Goal: Task Accomplishment & Management: Use online tool/utility

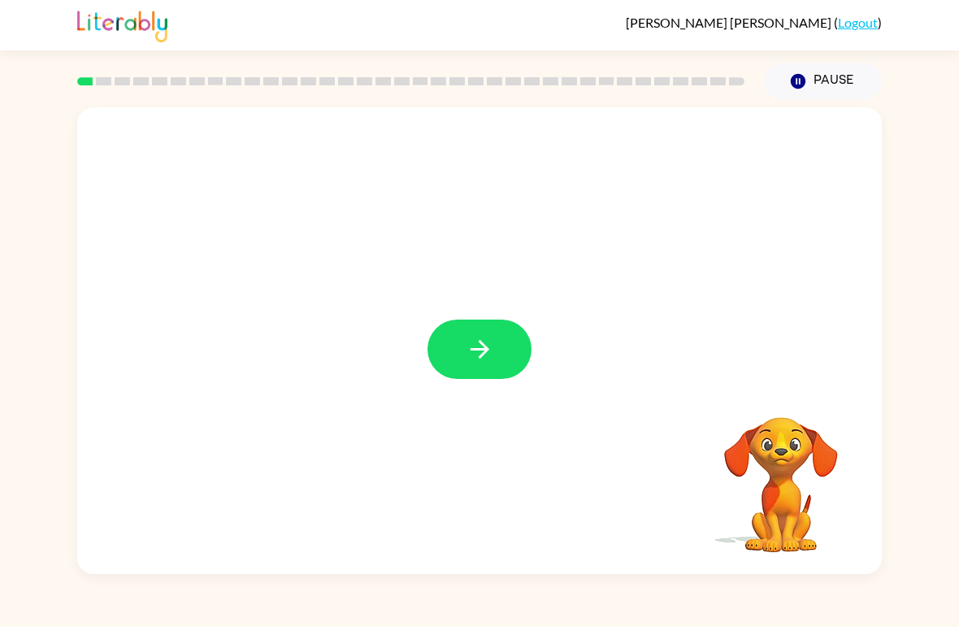
click at [476, 320] on button "button" at bounding box center [480, 349] width 104 height 59
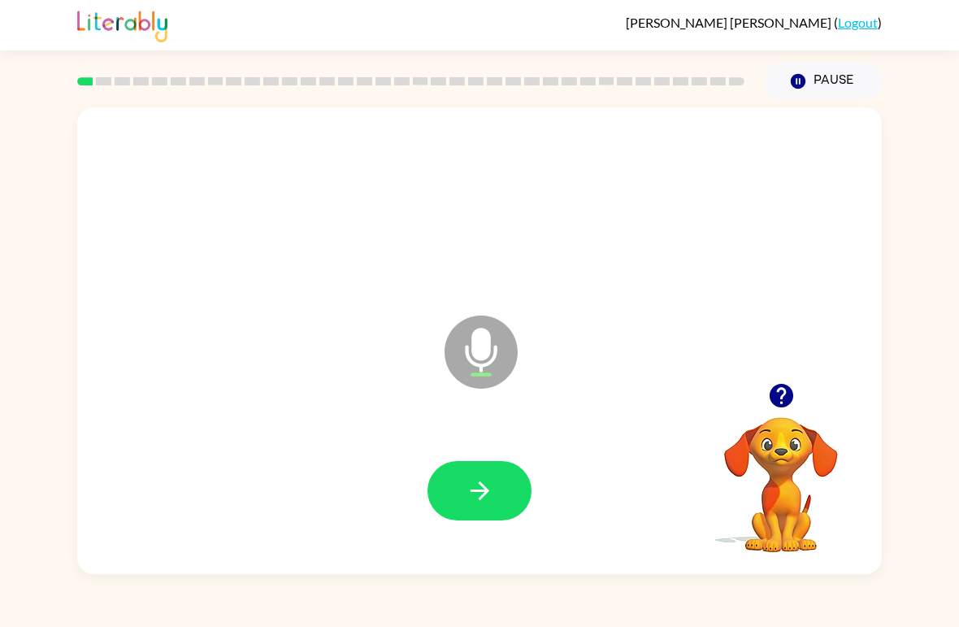
click at [474, 476] on button "button" at bounding box center [480, 490] width 104 height 59
click at [503, 494] on button "button" at bounding box center [480, 490] width 104 height 59
click at [470, 486] on icon "button" at bounding box center [480, 490] width 28 height 28
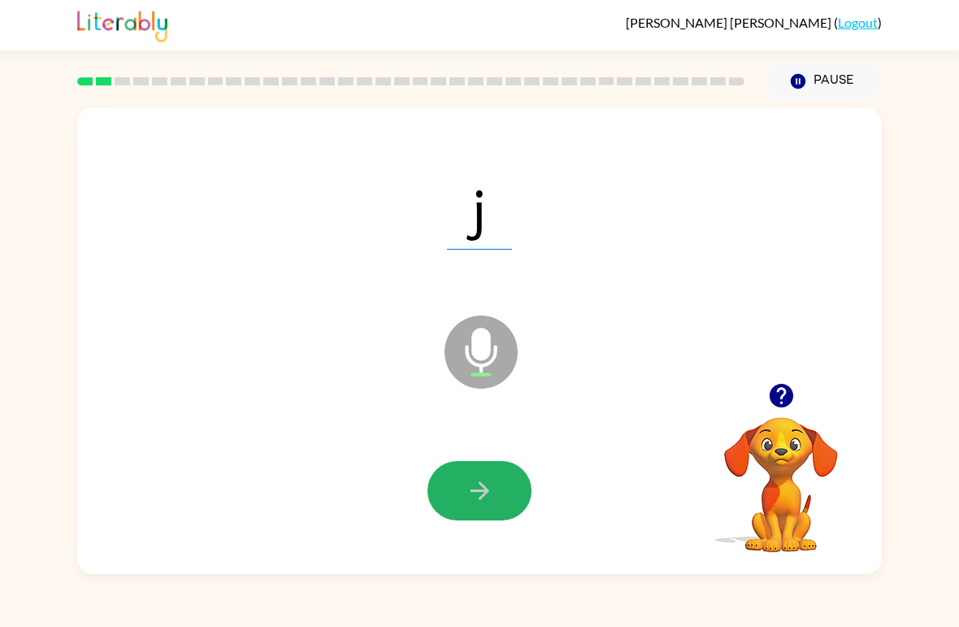
click at [472, 485] on icon "button" at bounding box center [480, 490] width 28 height 28
click at [483, 493] on icon "button" at bounding box center [479, 490] width 19 height 19
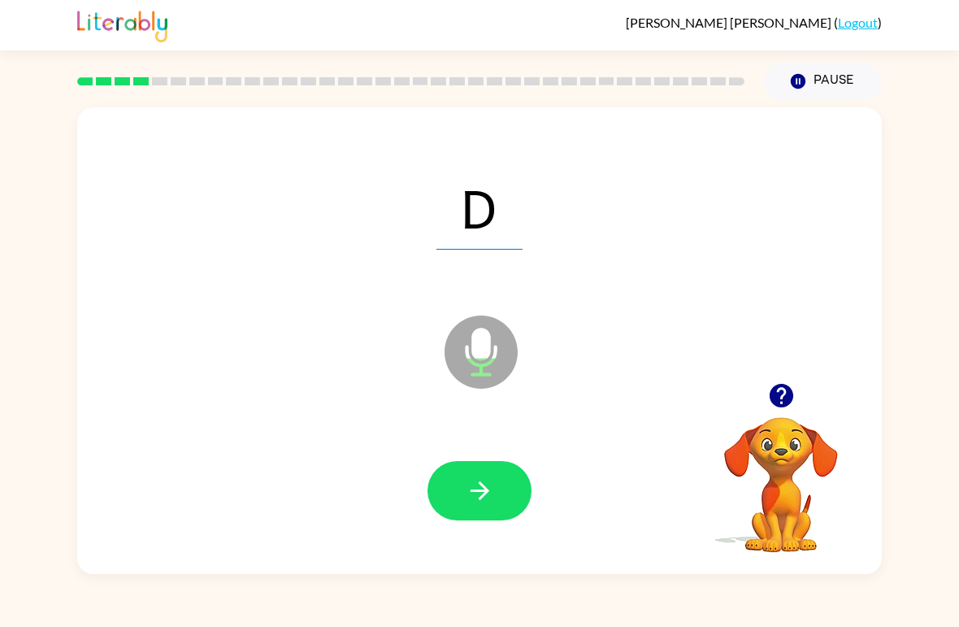
click at [479, 489] on icon "button" at bounding box center [480, 490] width 28 height 28
click at [476, 485] on icon "button" at bounding box center [480, 490] width 28 height 28
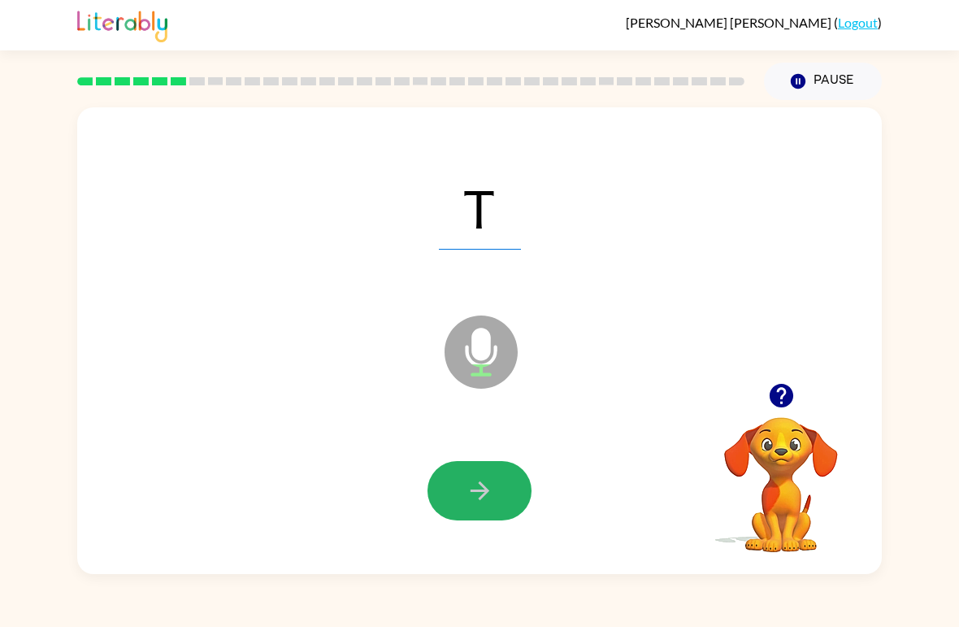
click at [470, 494] on icon "button" at bounding box center [480, 490] width 28 height 28
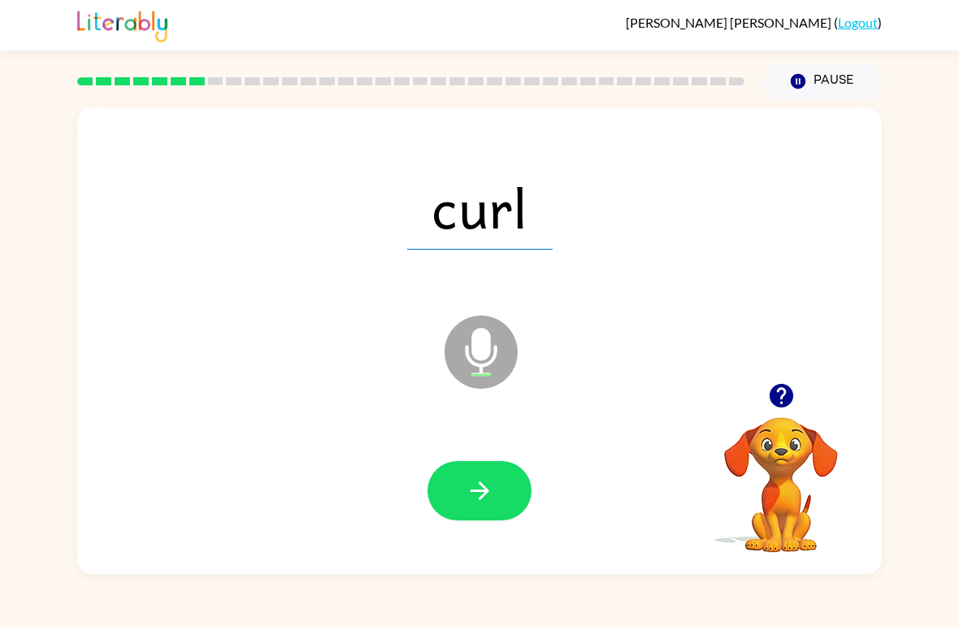
click at [471, 494] on icon "button" at bounding box center [480, 490] width 28 height 28
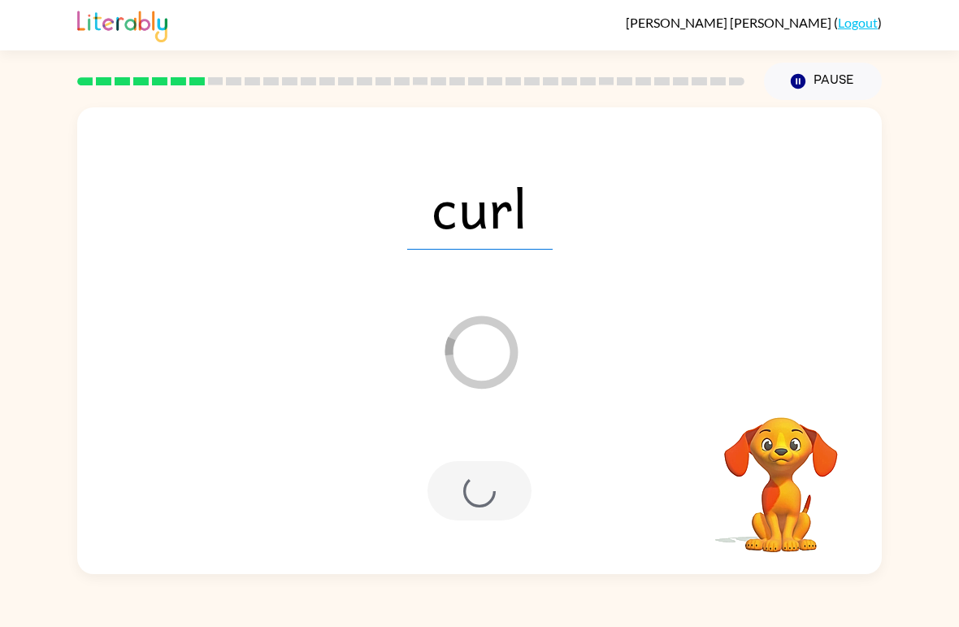
click at [469, 480] on div at bounding box center [480, 490] width 104 height 59
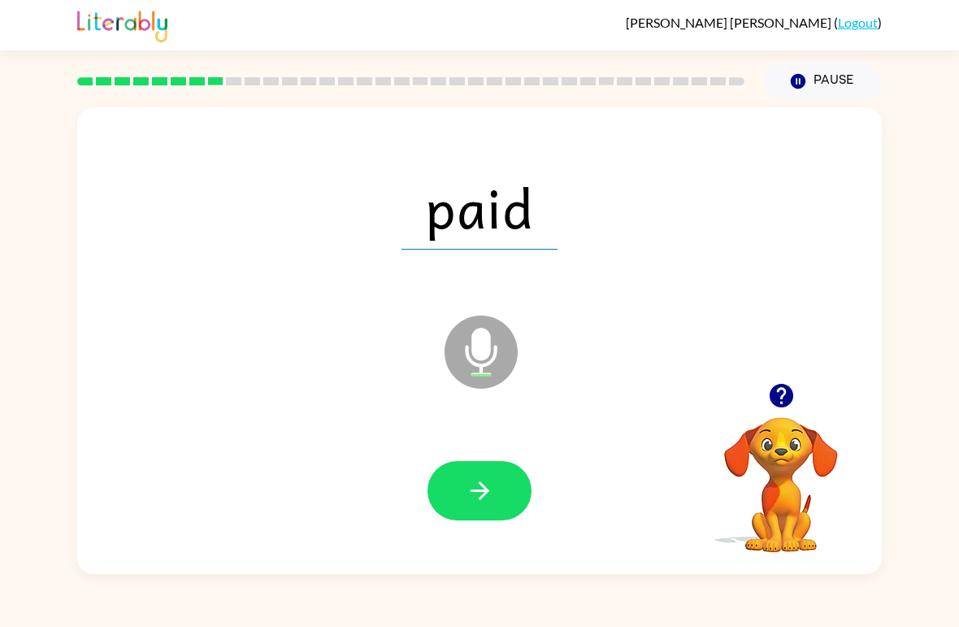
click at [440, 482] on button "button" at bounding box center [480, 490] width 104 height 59
click at [283, 612] on div "Alejandro Ceballos-Alanis ( Logout ) Pause Pause paid Microphone The Microphone…" at bounding box center [479, 313] width 959 height 627
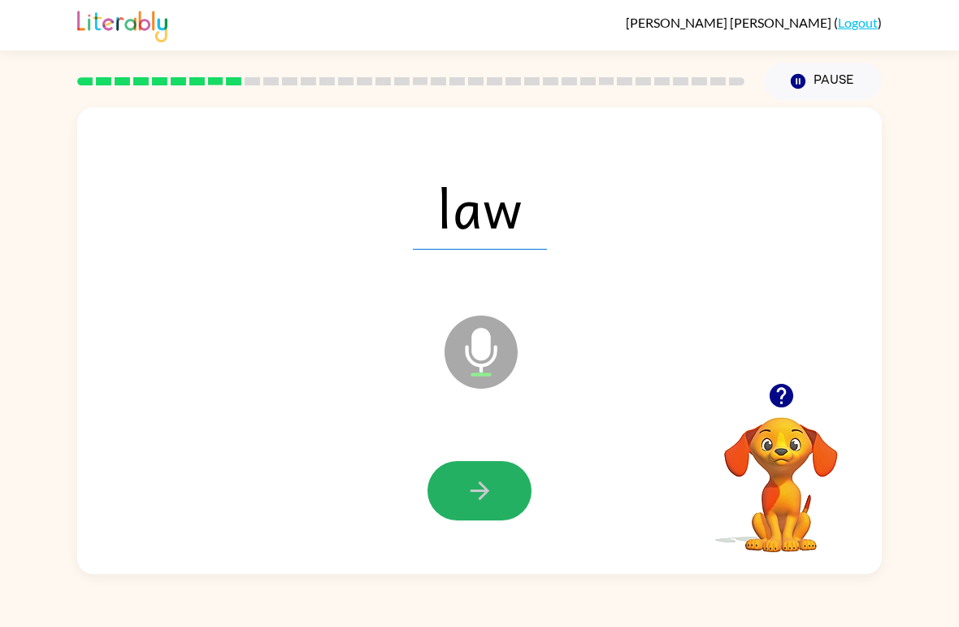
click at [225, 613] on div "Alejandro Ceballos-Alanis ( Logout ) Pause Pause law Microphone The Microphone …" at bounding box center [479, 313] width 959 height 627
click at [456, 502] on button "button" at bounding box center [480, 490] width 104 height 59
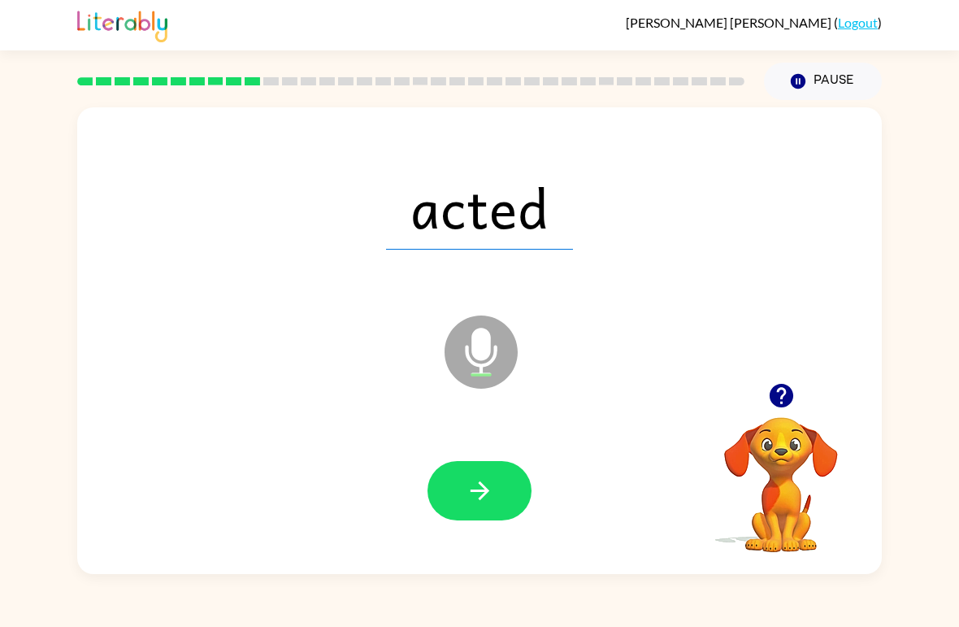
click at [484, 454] on div at bounding box center [480, 491] width 772 height 134
click at [528, 505] on button "button" at bounding box center [480, 490] width 104 height 59
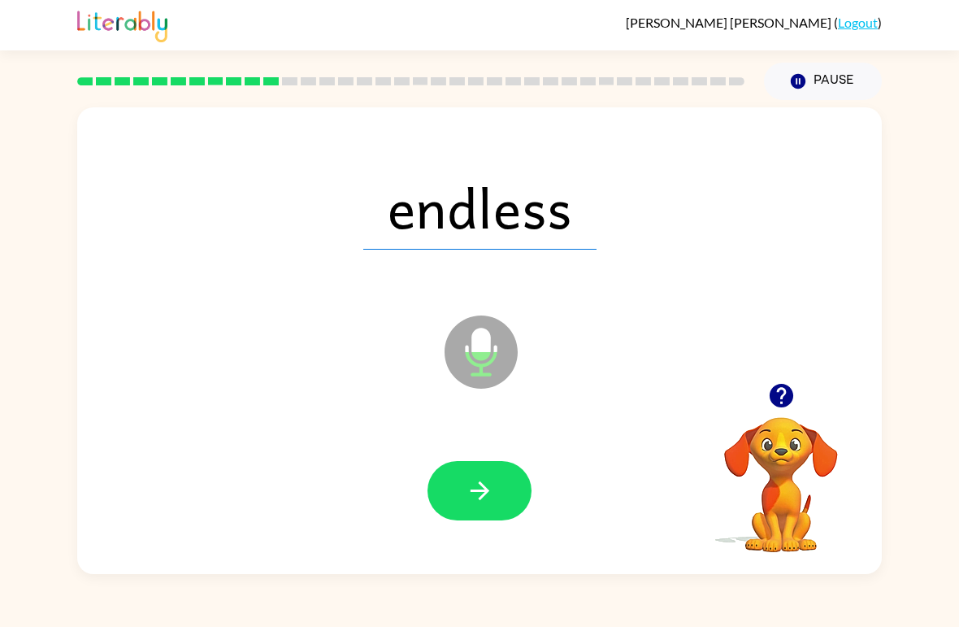
click at [478, 509] on button "button" at bounding box center [480, 490] width 104 height 59
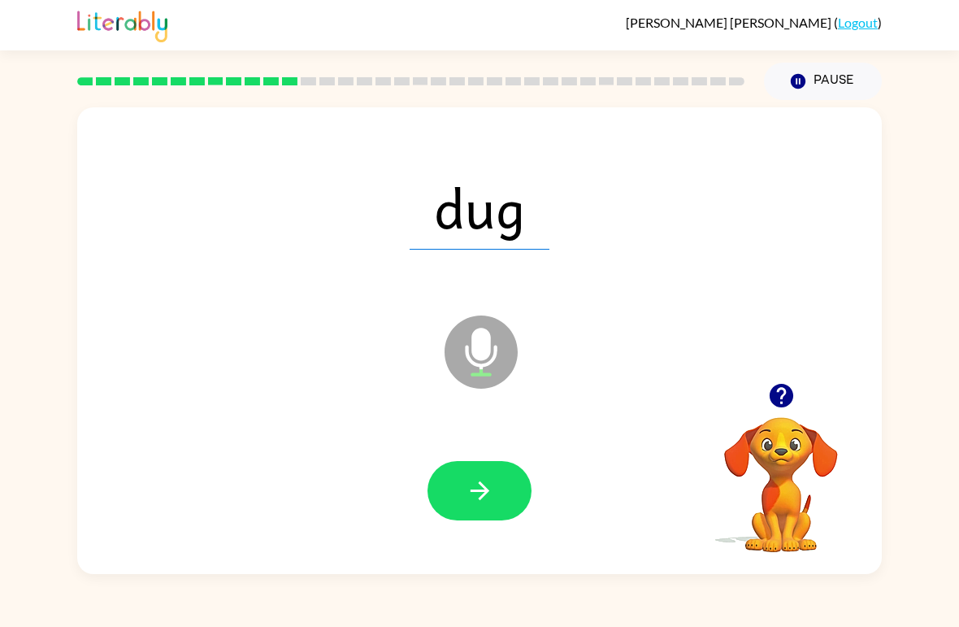
click at [464, 481] on button "button" at bounding box center [480, 490] width 104 height 59
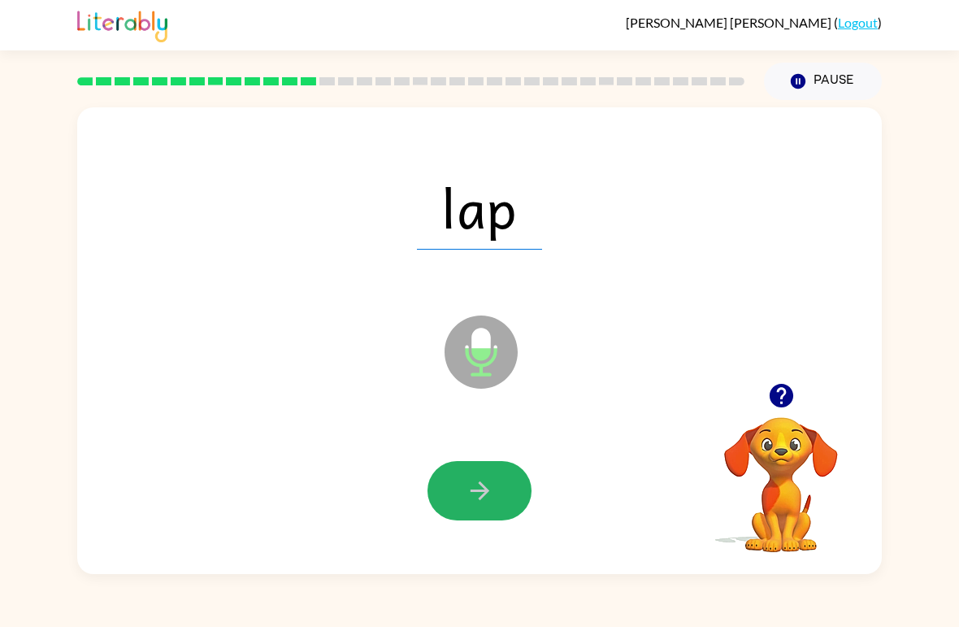
click at [474, 503] on icon "button" at bounding box center [480, 490] width 28 height 28
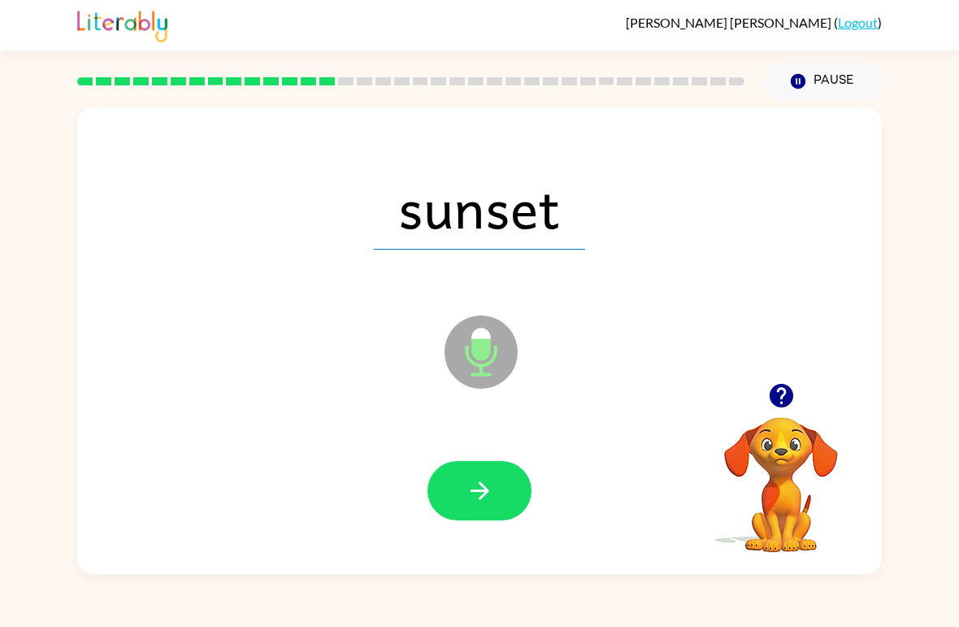
click at [485, 472] on button "button" at bounding box center [480, 490] width 104 height 59
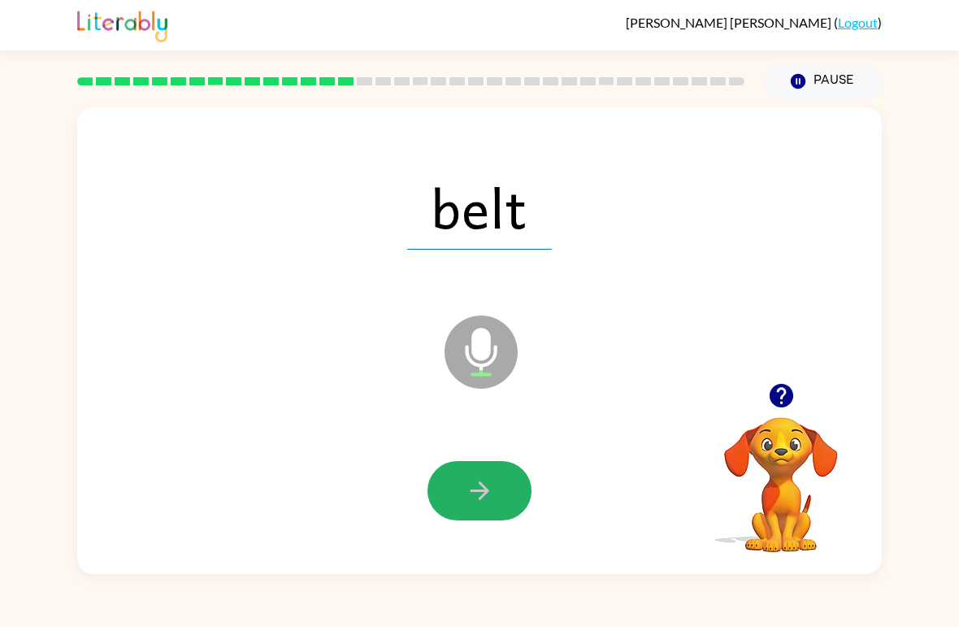
click at [471, 489] on icon "button" at bounding box center [480, 490] width 28 height 28
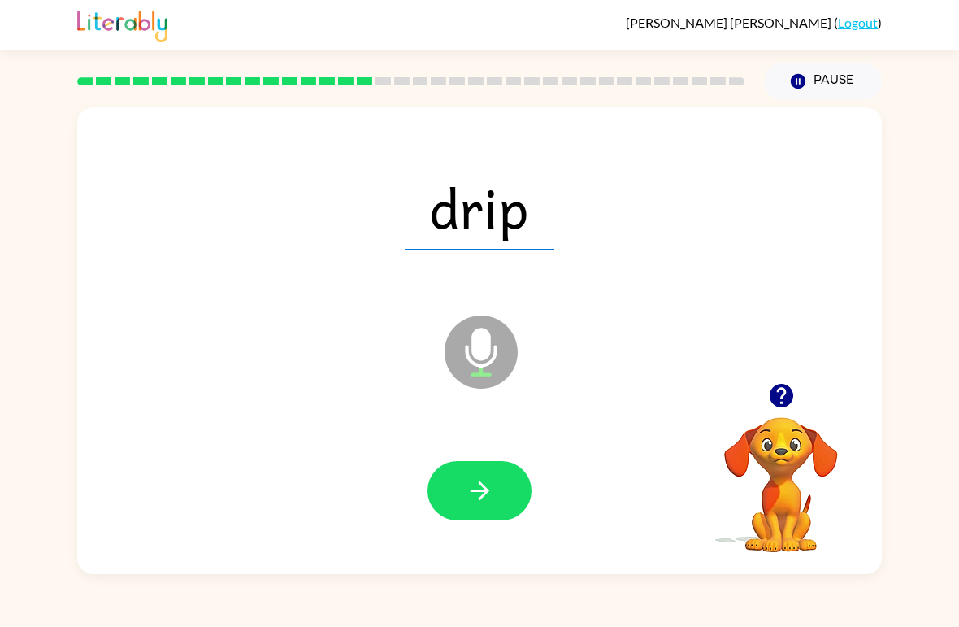
click at [485, 494] on icon "button" at bounding box center [479, 490] width 19 height 19
click at [480, 481] on icon "button" at bounding box center [480, 490] width 28 height 28
click at [466, 476] on button "button" at bounding box center [480, 490] width 104 height 59
click at [507, 507] on button "button" at bounding box center [480, 490] width 104 height 59
click at [484, 483] on icon "button" at bounding box center [480, 490] width 28 height 28
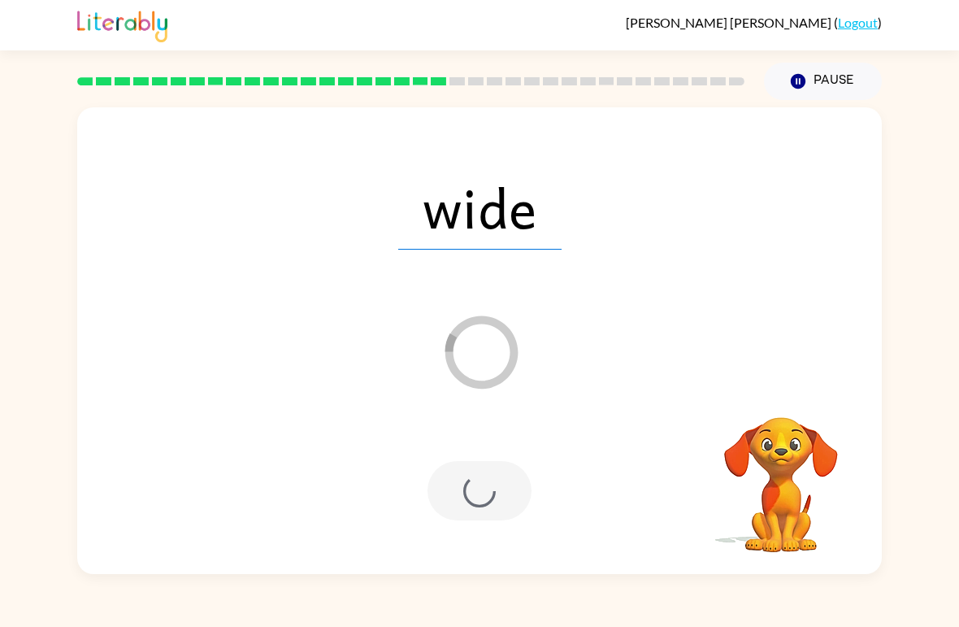
click at [471, 481] on div at bounding box center [480, 490] width 104 height 59
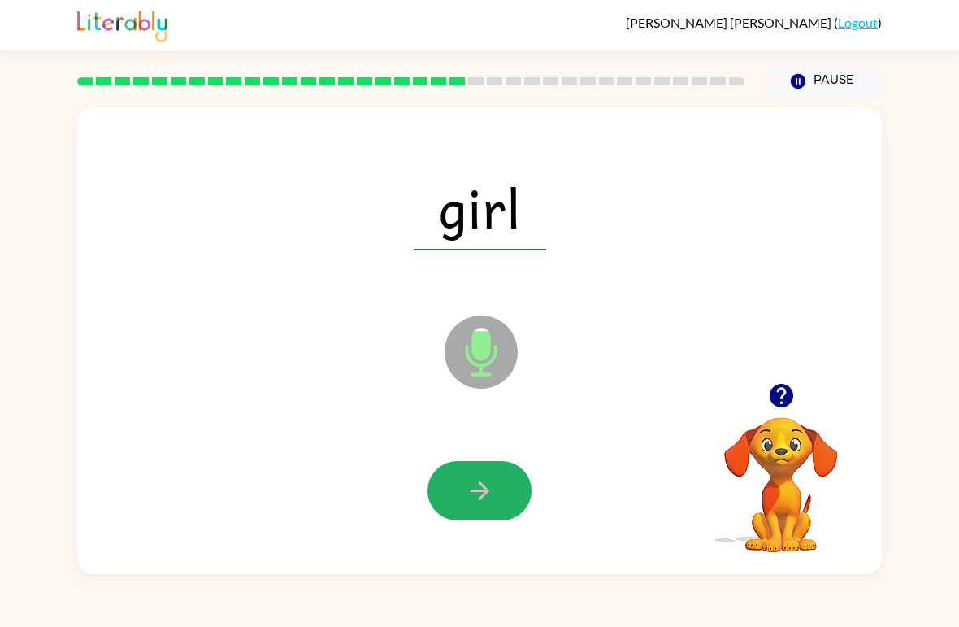
click at [485, 477] on icon "button" at bounding box center [480, 490] width 28 height 28
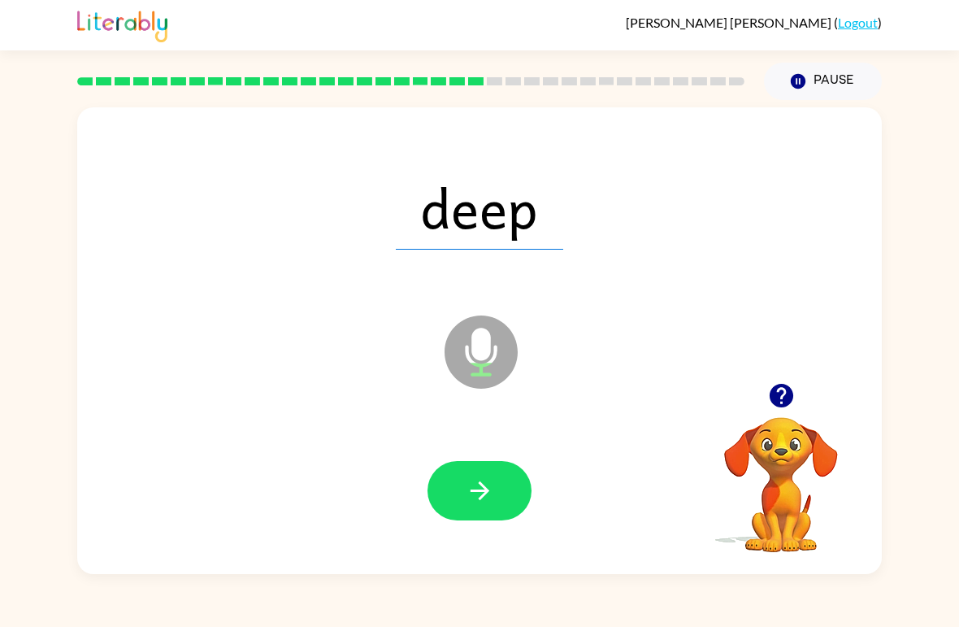
click at [452, 497] on button "button" at bounding box center [480, 490] width 104 height 59
click at [492, 452] on div at bounding box center [480, 491] width 772 height 134
click at [495, 486] on button "button" at bounding box center [480, 490] width 104 height 59
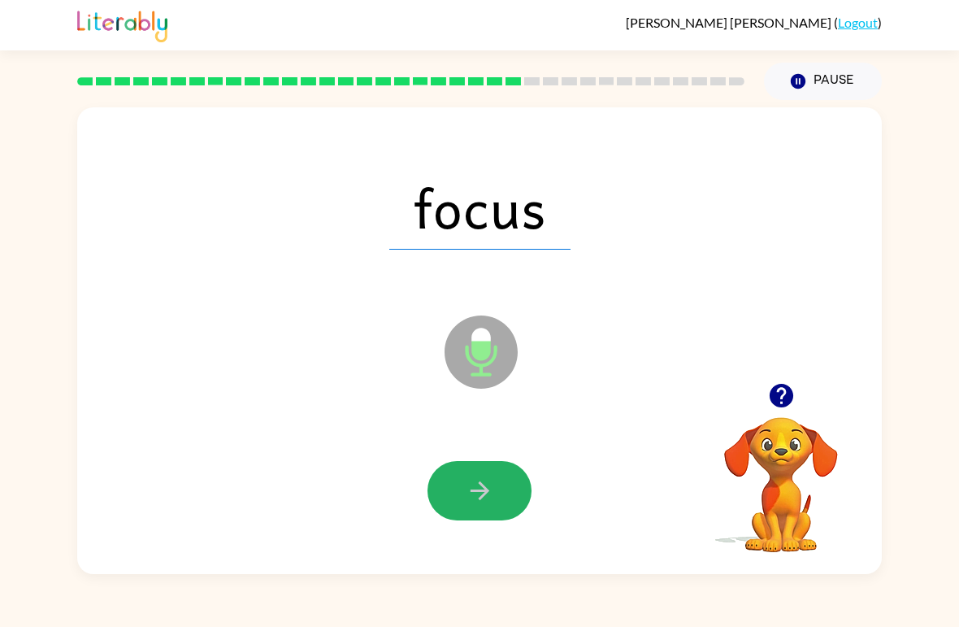
click at [489, 489] on icon "button" at bounding box center [480, 490] width 28 height 28
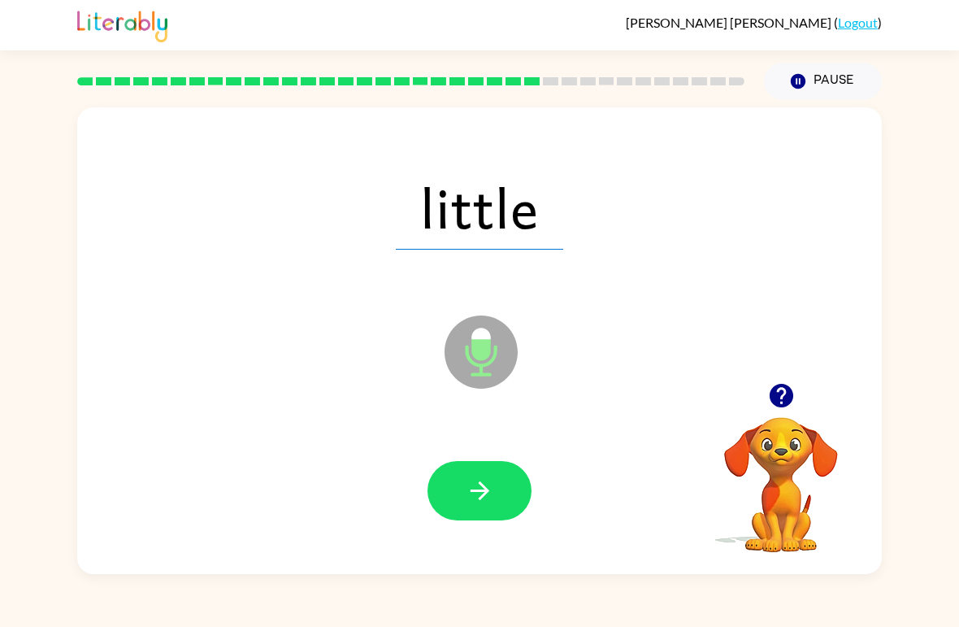
click at [513, 476] on button "button" at bounding box center [480, 490] width 104 height 59
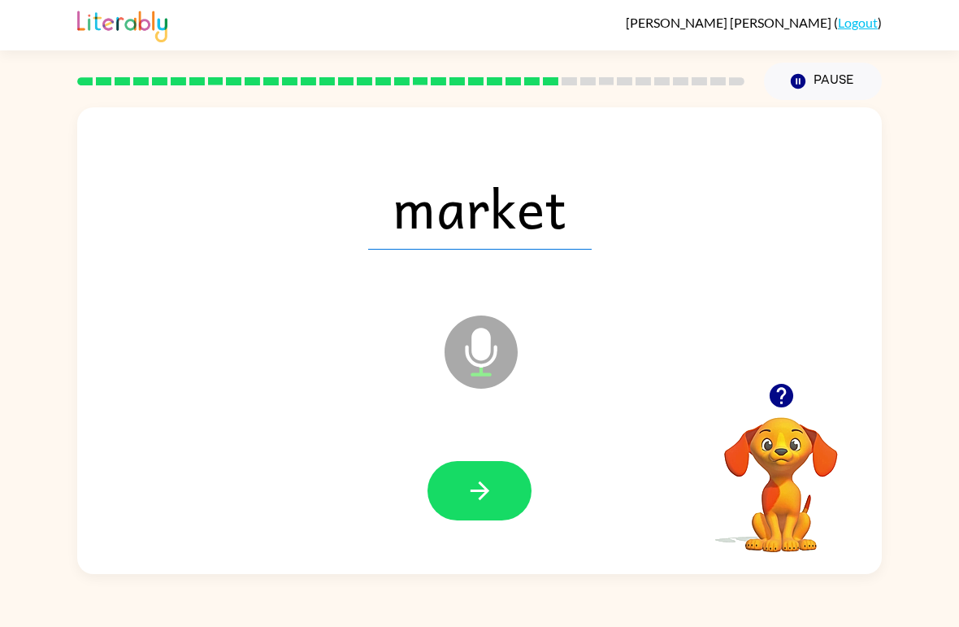
click at [463, 447] on div at bounding box center [480, 491] width 772 height 134
click at [493, 495] on icon "button" at bounding box center [480, 490] width 28 height 28
click at [502, 520] on button "button" at bounding box center [480, 490] width 104 height 59
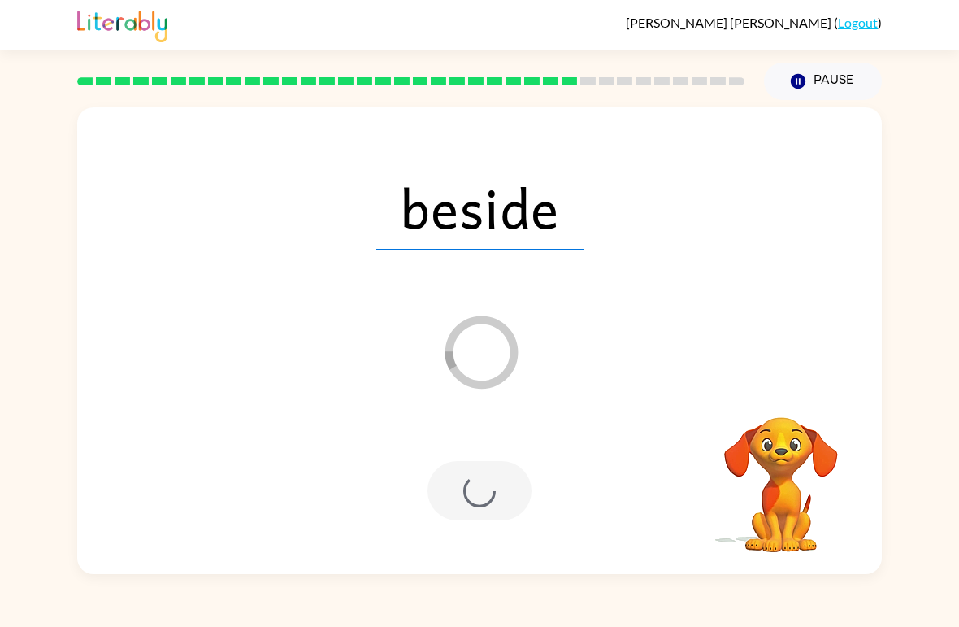
click at [475, 494] on div at bounding box center [480, 490] width 104 height 59
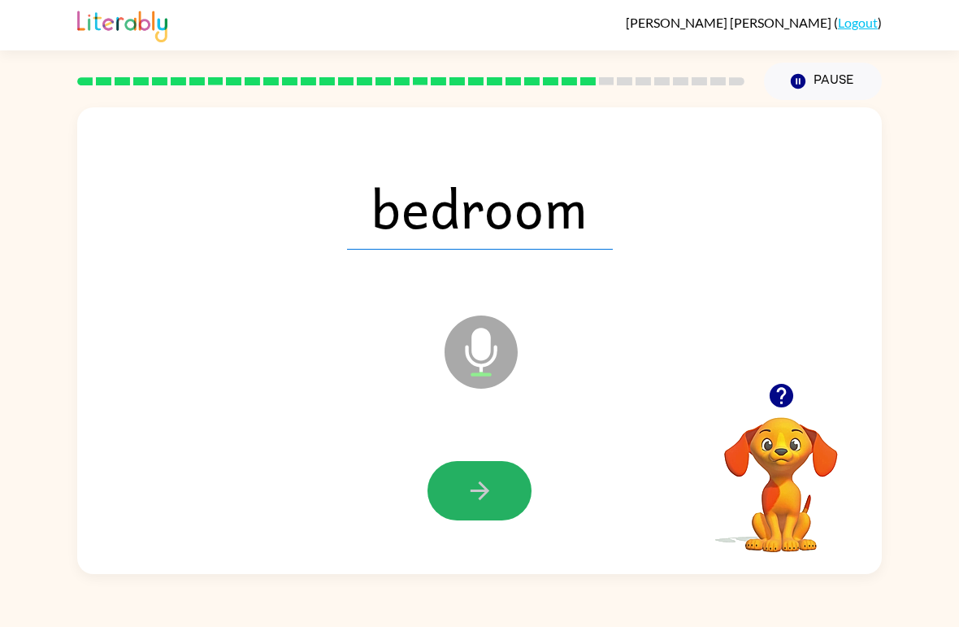
click at [466, 492] on icon "button" at bounding box center [480, 490] width 28 height 28
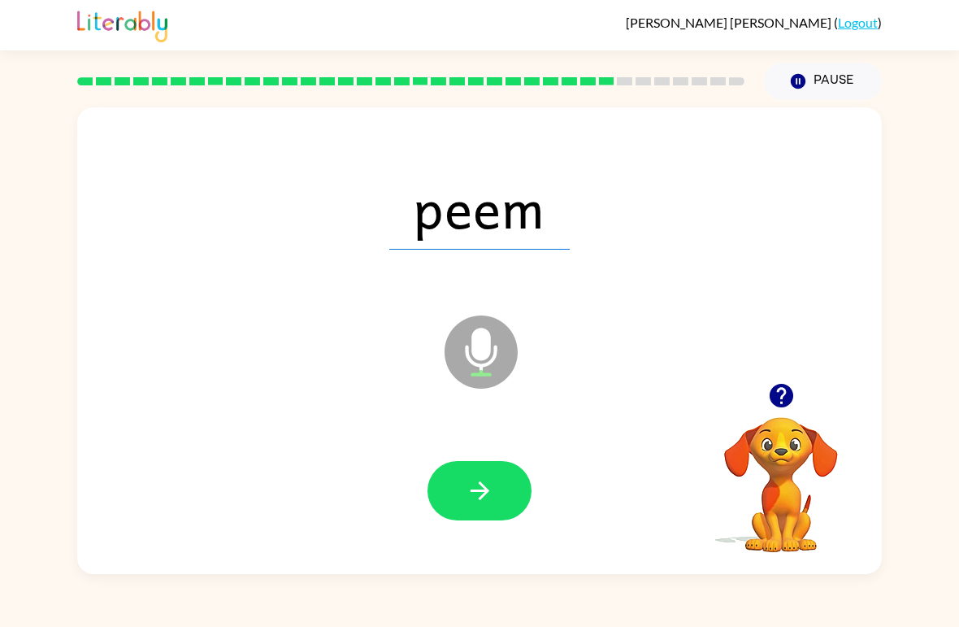
click at [482, 513] on button "button" at bounding box center [480, 490] width 104 height 59
click at [477, 484] on icon "button" at bounding box center [480, 490] width 28 height 28
click at [485, 494] on icon "button" at bounding box center [479, 490] width 19 height 19
click at [467, 500] on icon "button" at bounding box center [480, 490] width 28 height 28
click at [481, 494] on icon "button" at bounding box center [480, 490] width 28 height 28
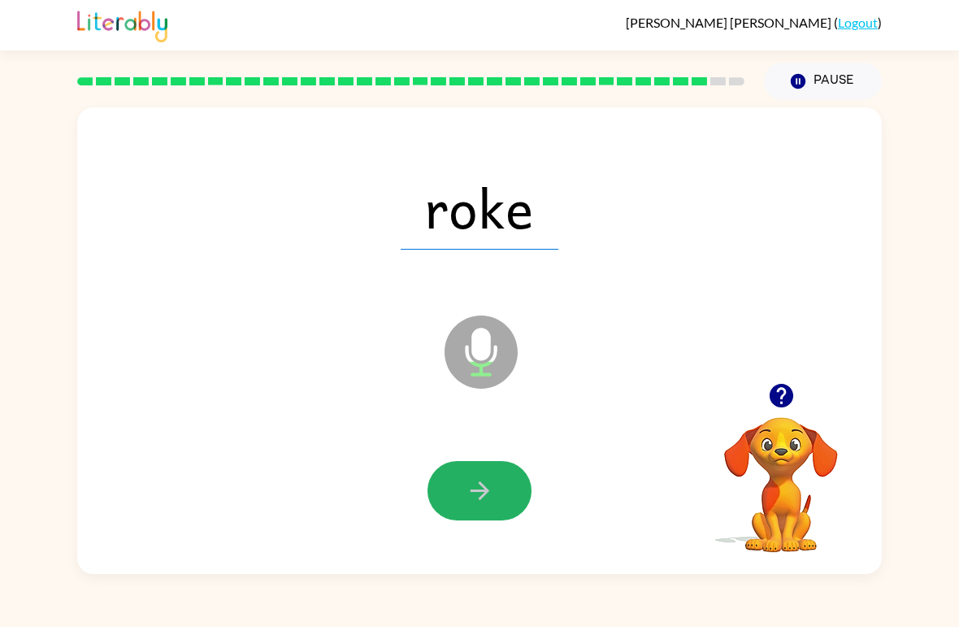
click at [468, 495] on icon "button" at bounding box center [480, 490] width 28 height 28
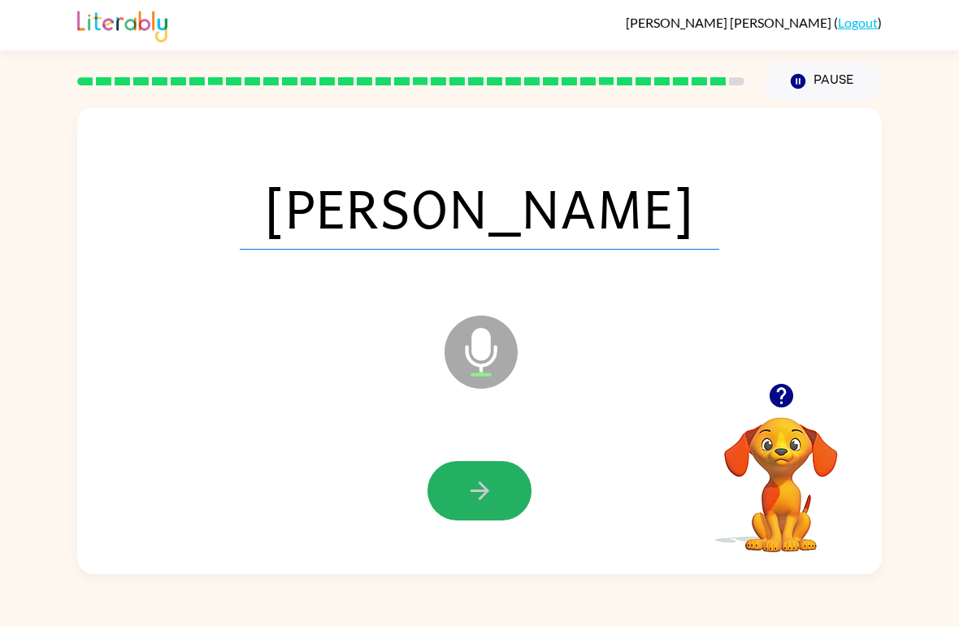
click at [473, 489] on icon "button" at bounding box center [480, 490] width 28 height 28
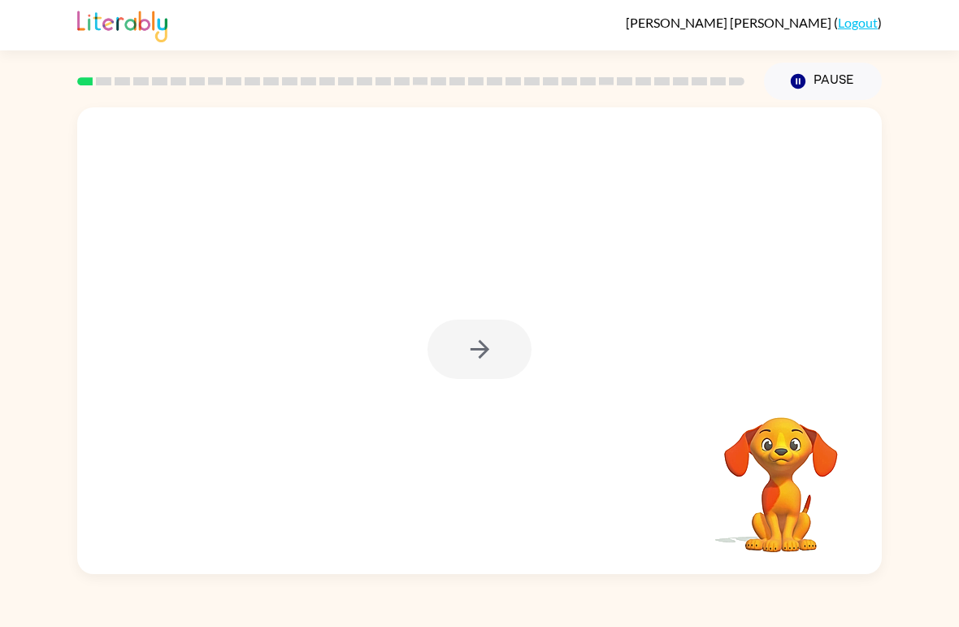
click at [465, 355] on div at bounding box center [480, 349] width 104 height 59
click at [477, 359] on div at bounding box center [480, 349] width 104 height 59
click at [505, 361] on div at bounding box center [480, 349] width 104 height 59
click at [492, 363] on div at bounding box center [480, 349] width 104 height 59
click at [495, 362] on button "button" at bounding box center [480, 349] width 104 height 59
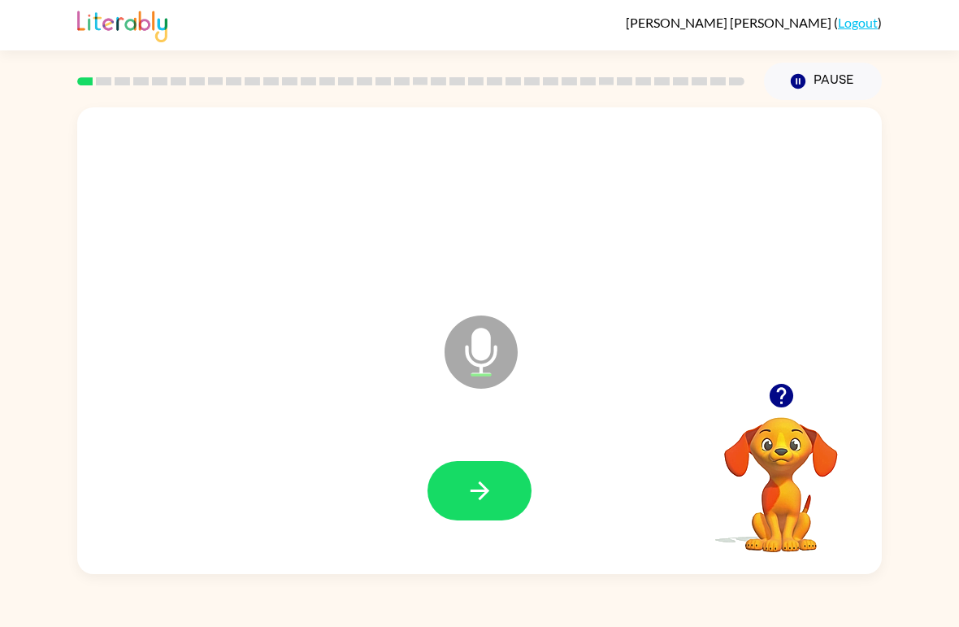
click at [476, 516] on button "button" at bounding box center [480, 490] width 104 height 59
click at [489, 483] on icon "button" at bounding box center [480, 490] width 28 height 28
click at [491, 498] on icon "button" at bounding box center [480, 490] width 28 height 28
click at [527, 480] on button "button" at bounding box center [480, 490] width 104 height 59
click at [502, 503] on button "button" at bounding box center [480, 490] width 104 height 59
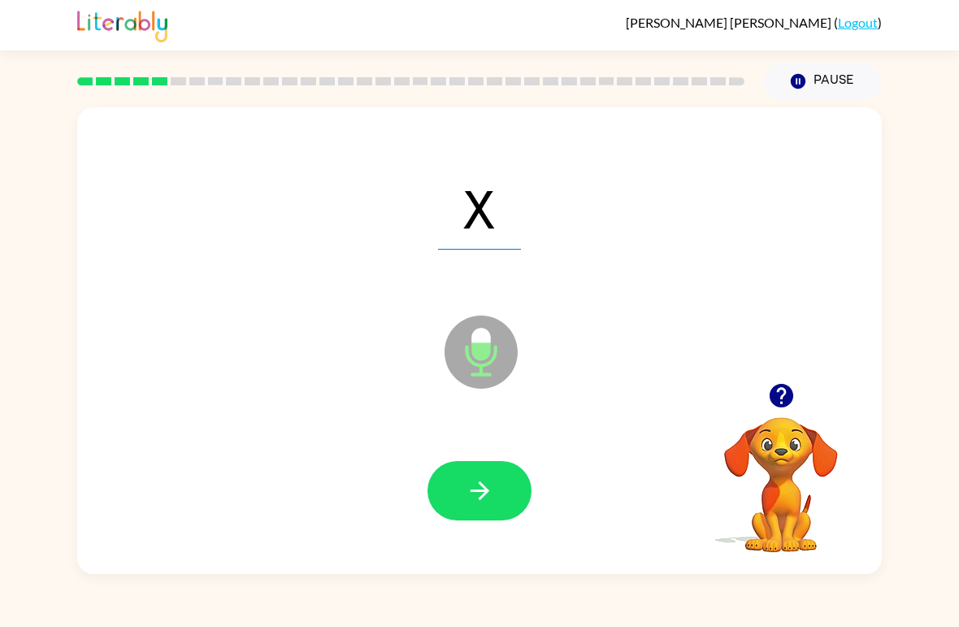
click at [489, 507] on button "button" at bounding box center [480, 490] width 104 height 59
click at [514, 518] on button "button" at bounding box center [480, 490] width 104 height 59
click at [488, 489] on icon "button" at bounding box center [480, 490] width 28 height 28
click at [494, 512] on button "button" at bounding box center [480, 490] width 104 height 59
click at [469, 495] on icon "button" at bounding box center [480, 490] width 28 height 28
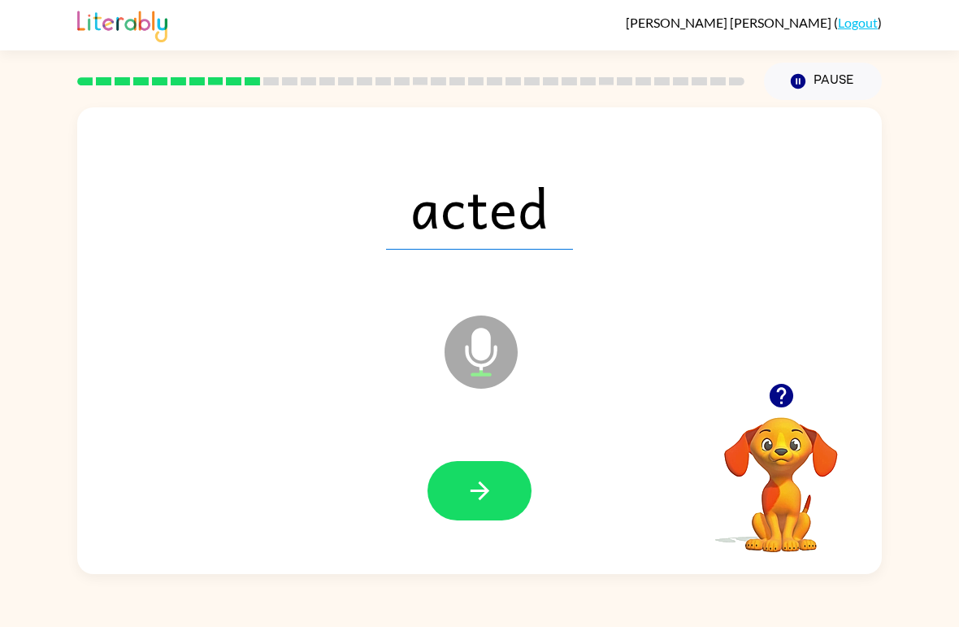
click at [485, 485] on icon "button" at bounding box center [480, 490] width 28 height 28
click at [469, 450] on div at bounding box center [480, 491] width 772 height 134
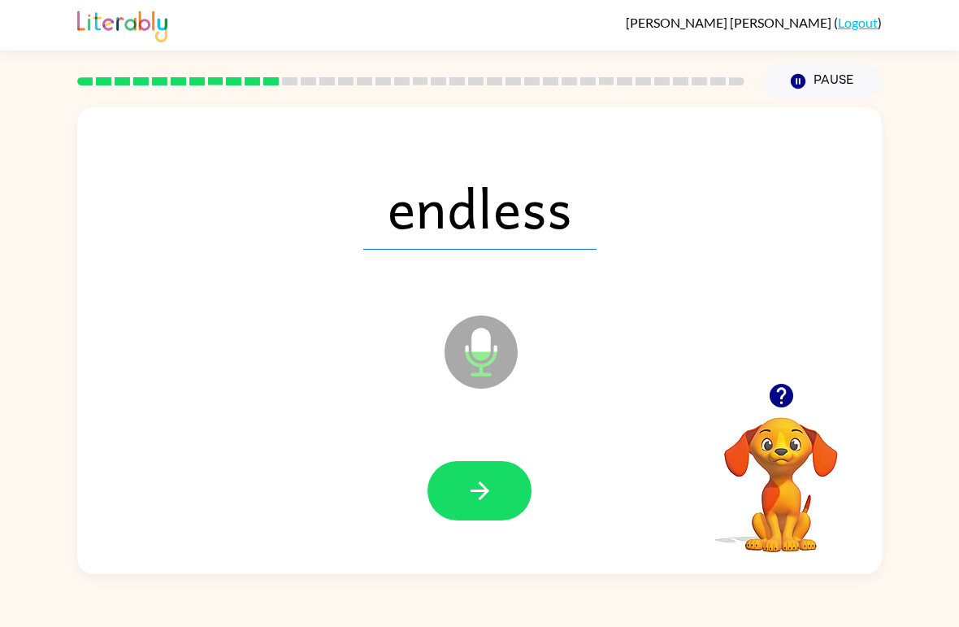
click at [466, 494] on icon "button" at bounding box center [480, 490] width 28 height 28
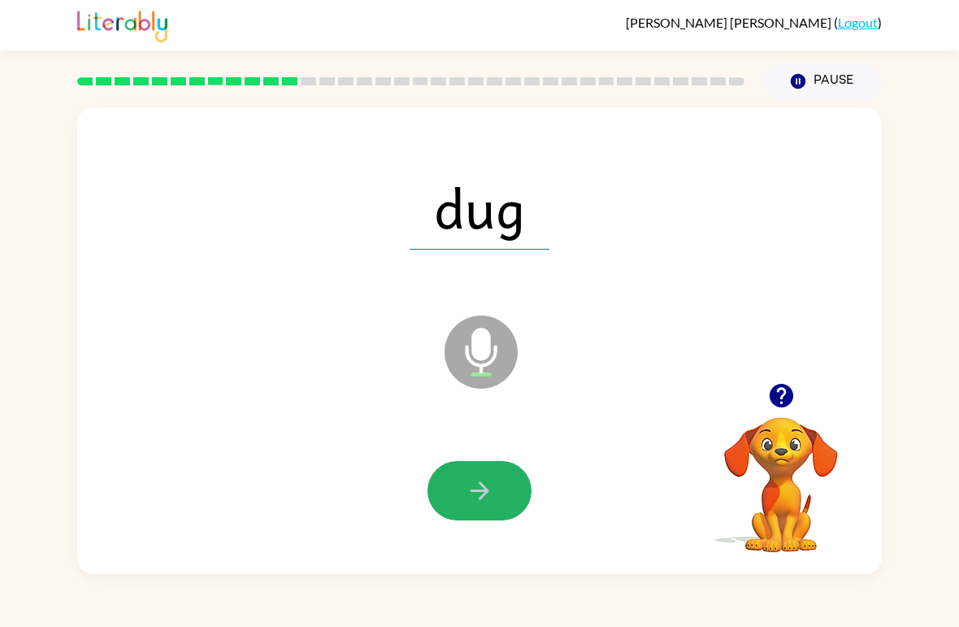
click at [527, 505] on button "button" at bounding box center [480, 490] width 104 height 59
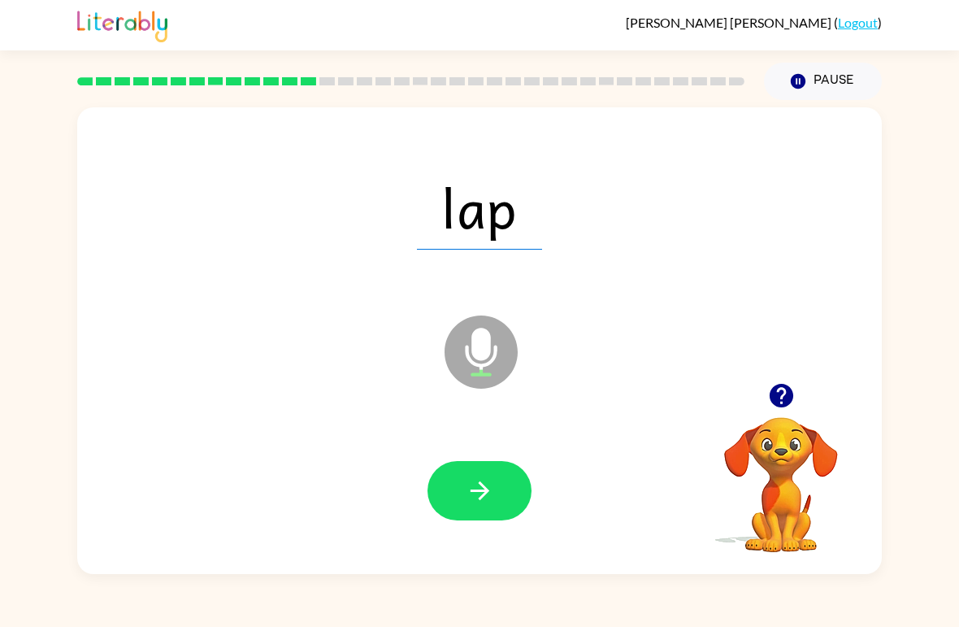
click at [500, 494] on button "button" at bounding box center [480, 490] width 104 height 59
click at [461, 503] on button "button" at bounding box center [480, 490] width 104 height 59
click at [493, 488] on icon "button" at bounding box center [480, 490] width 28 height 28
click at [510, 481] on button "button" at bounding box center [480, 490] width 104 height 59
click at [489, 498] on icon "button" at bounding box center [480, 490] width 28 height 28
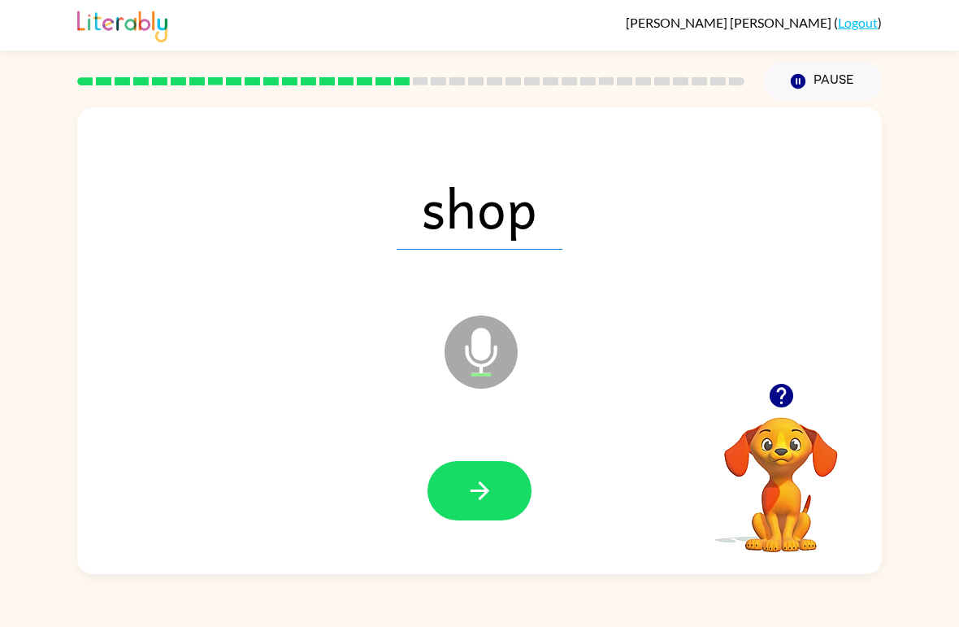
click at [473, 507] on button "button" at bounding box center [480, 490] width 104 height 59
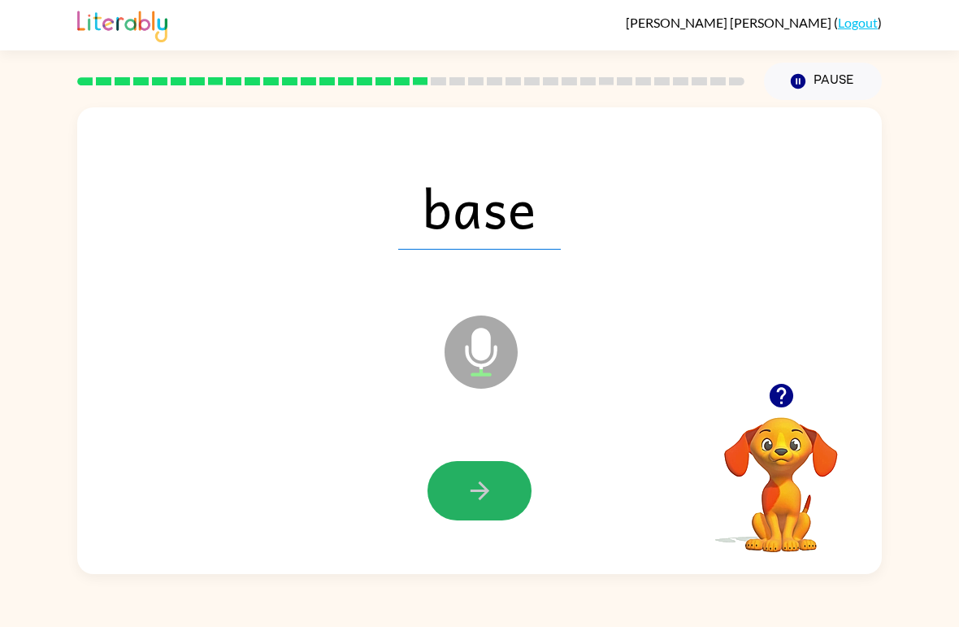
click at [499, 493] on button "button" at bounding box center [480, 490] width 104 height 59
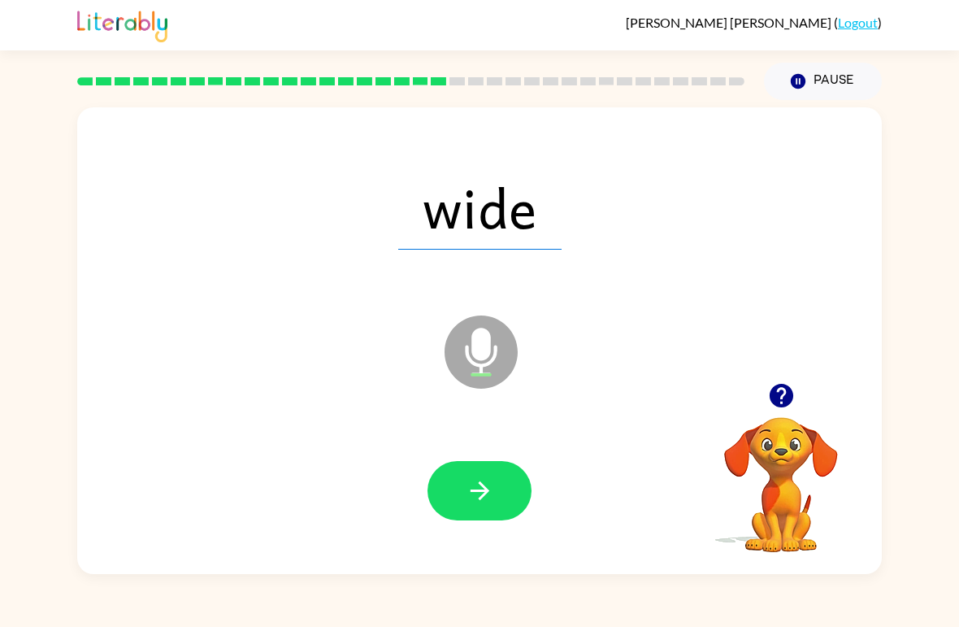
click at [497, 501] on button "button" at bounding box center [480, 490] width 104 height 59
click at [498, 488] on button "button" at bounding box center [480, 490] width 104 height 59
click at [478, 479] on icon "button" at bounding box center [480, 490] width 28 height 28
click at [463, 505] on button "button" at bounding box center [480, 490] width 104 height 59
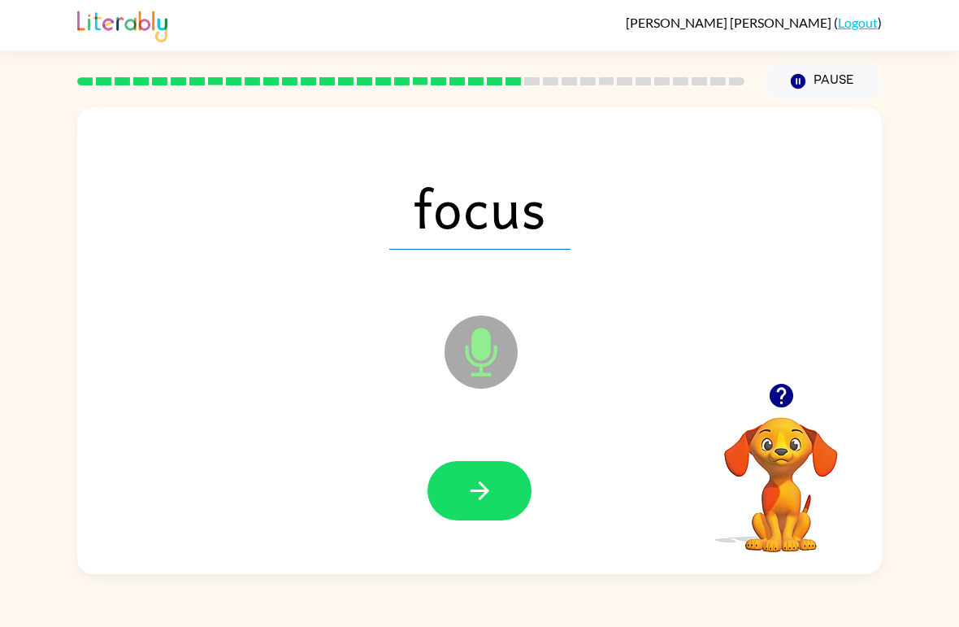
click at [486, 479] on icon "button" at bounding box center [480, 490] width 28 height 28
click at [502, 505] on button "button" at bounding box center [480, 490] width 104 height 59
click at [503, 520] on button "button" at bounding box center [480, 490] width 104 height 59
click at [476, 515] on button "button" at bounding box center [480, 490] width 104 height 59
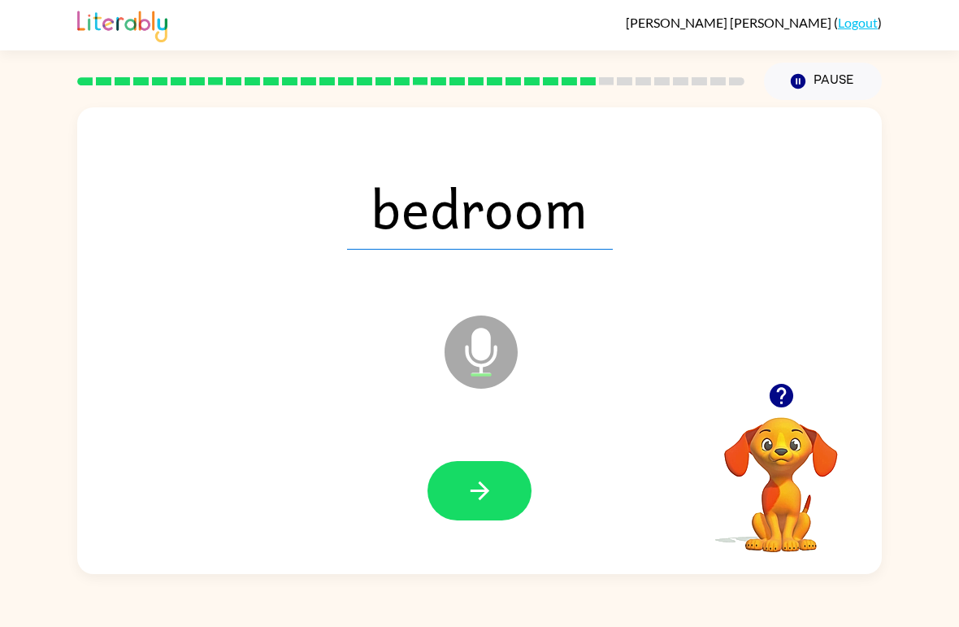
click at [454, 472] on button "button" at bounding box center [480, 490] width 104 height 59
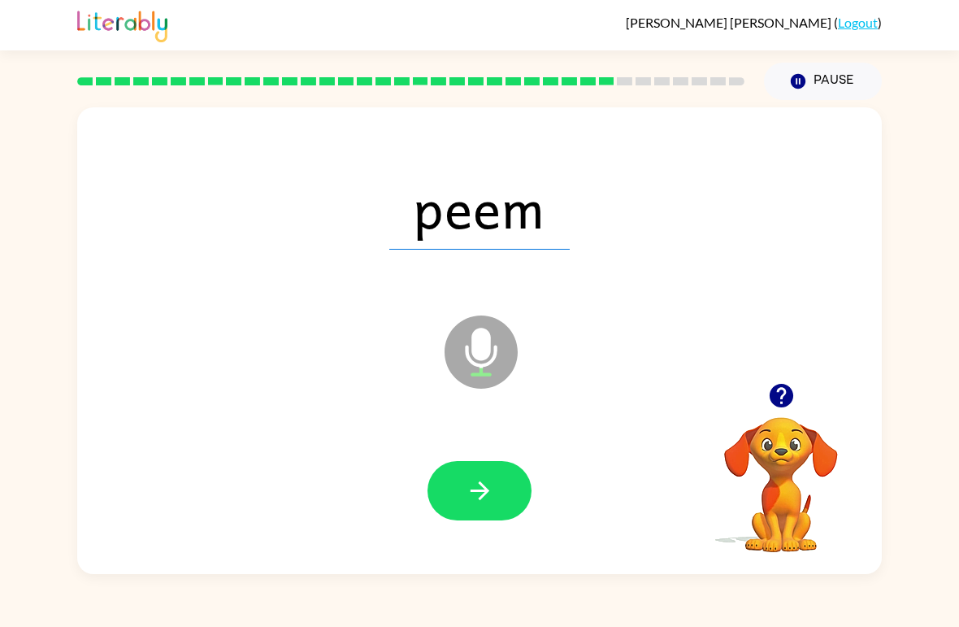
click at [471, 515] on button "button" at bounding box center [480, 490] width 104 height 59
click at [494, 497] on icon "button" at bounding box center [480, 490] width 28 height 28
click at [487, 508] on button "button" at bounding box center [480, 490] width 104 height 59
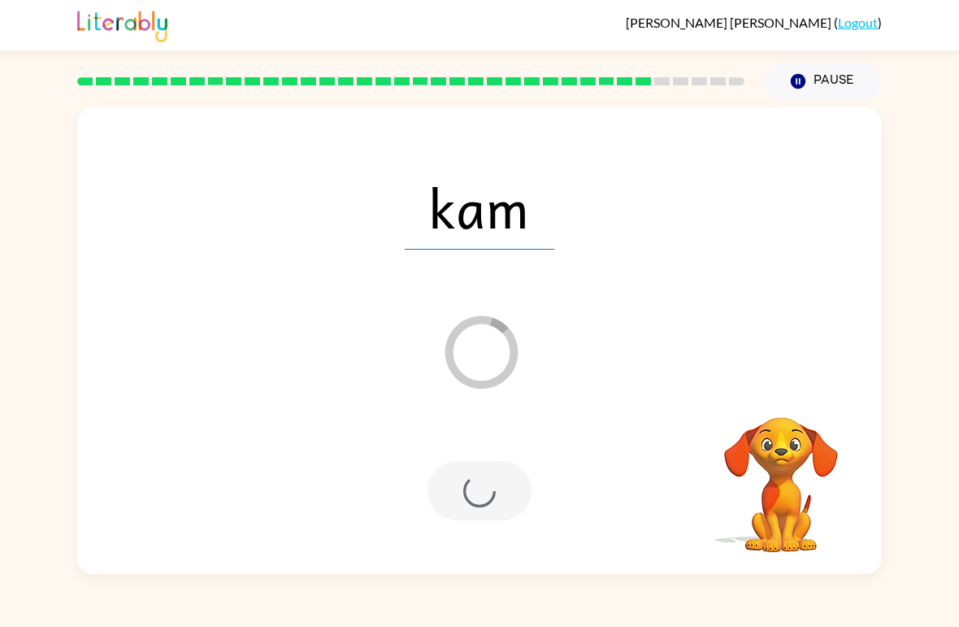
click at [456, 478] on div at bounding box center [480, 490] width 104 height 59
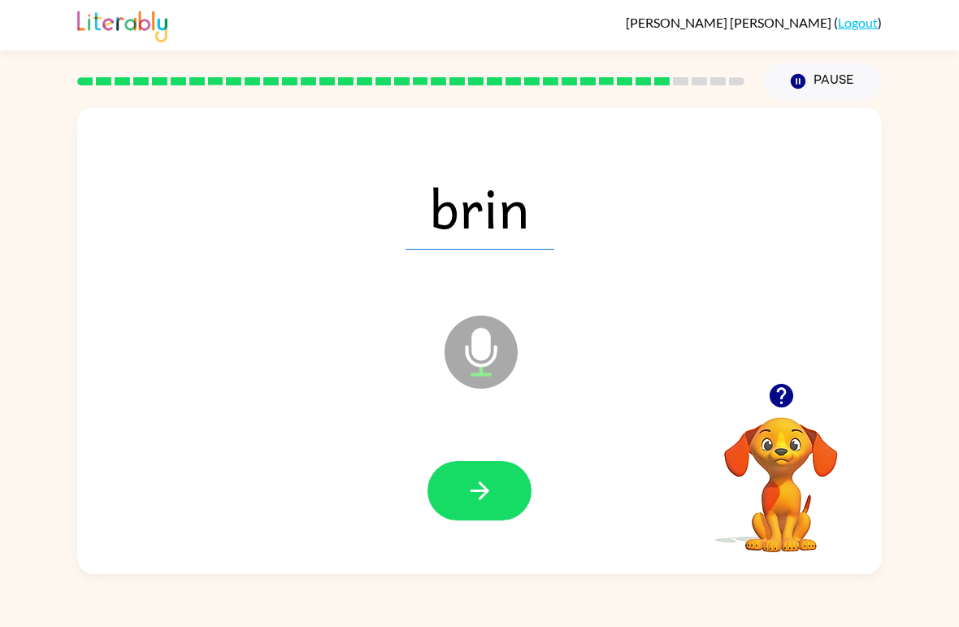
click at [509, 485] on button "button" at bounding box center [480, 490] width 104 height 59
click at [516, 493] on button "button" at bounding box center [480, 490] width 104 height 59
click at [511, 498] on button "button" at bounding box center [480, 490] width 104 height 59
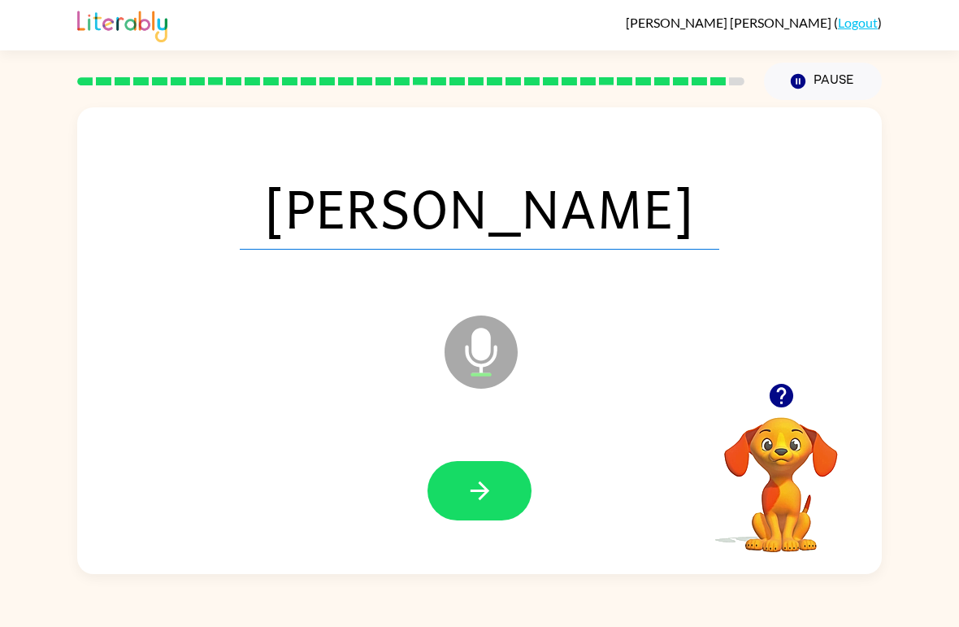
click at [484, 503] on icon "button" at bounding box center [480, 490] width 28 height 28
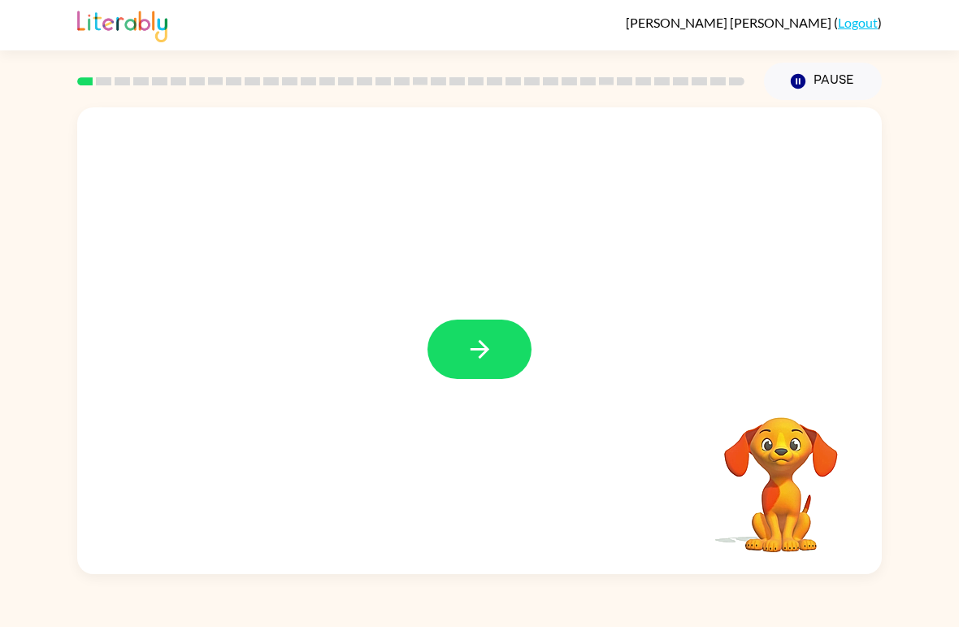
click at [497, 359] on button "button" at bounding box center [480, 349] width 104 height 59
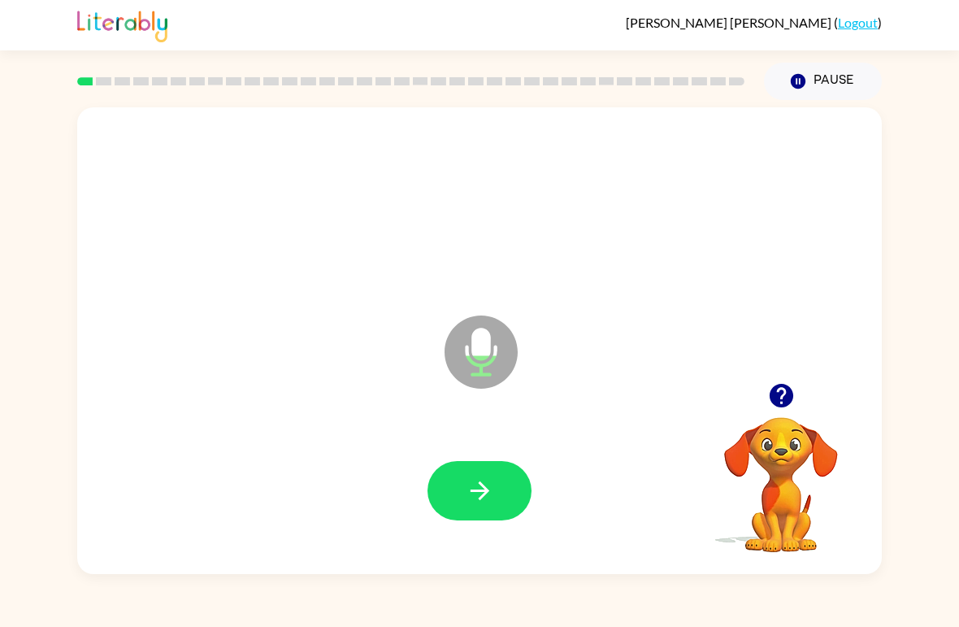
click at [462, 344] on icon at bounding box center [481, 351] width 73 height 73
click at [506, 489] on button "button" at bounding box center [480, 490] width 104 height 59
click at [505, 503] on button "button" at bounding box center [480, 490] width 104 height 59
click at [502, 497] on button "button" at bounding box center [480, 490] width 104 height 59
click at [490, 503] on icon "button" at bounding box center [480, 490] width 28 height 28
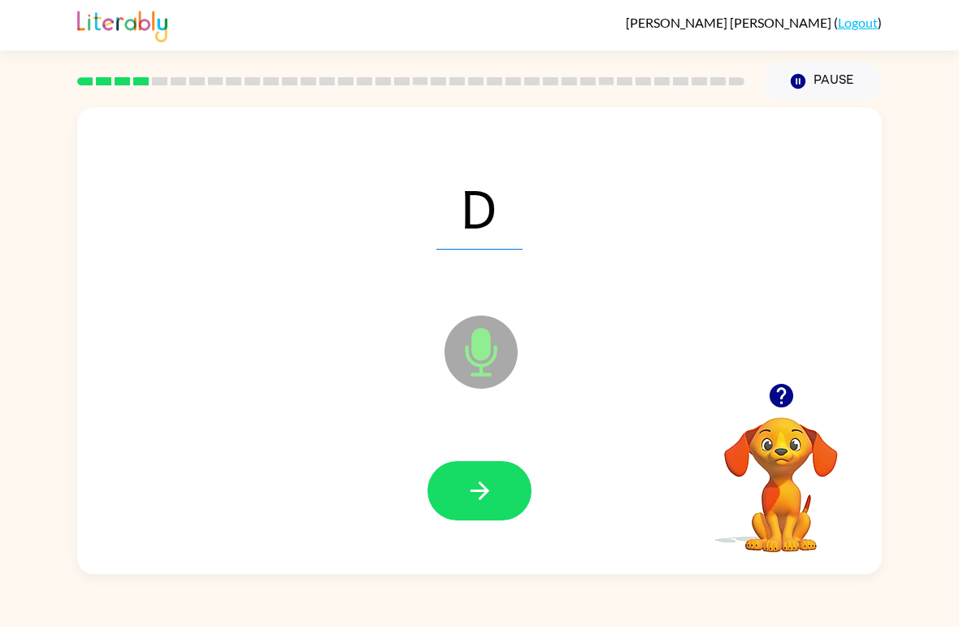
click at [511, 502] on button "button" at bounding box center [480, 490] width 104 height 59
click at [503, 509] on button "button" at bounding box center [480, 490] width 104 height 59
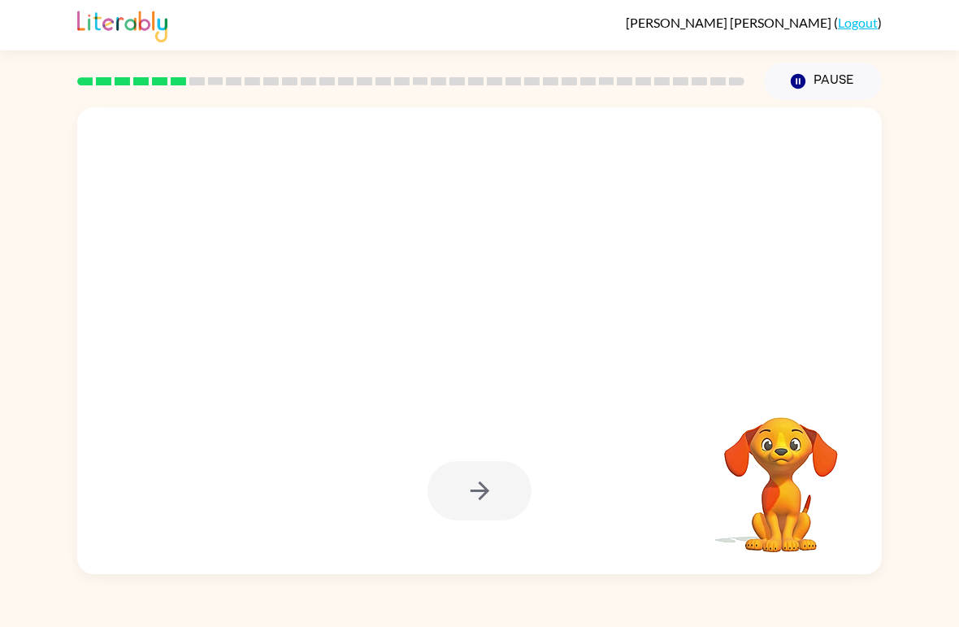
click at [550, 520] on div at bounding box center [480, 491] width 772 height 134
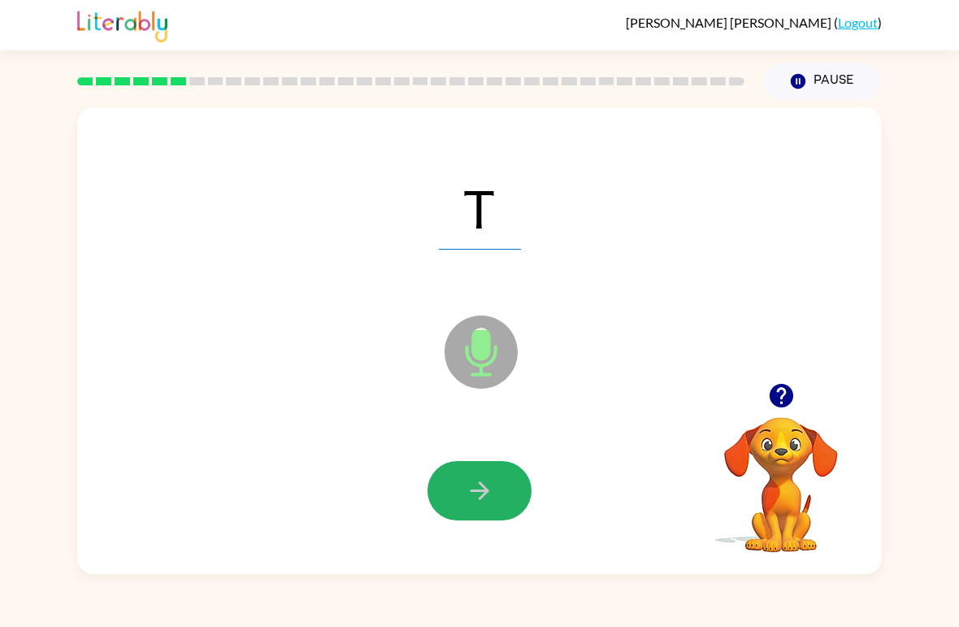
click at [493, 472] on button "button" at bounding box center [480, 490] width 104 height 59
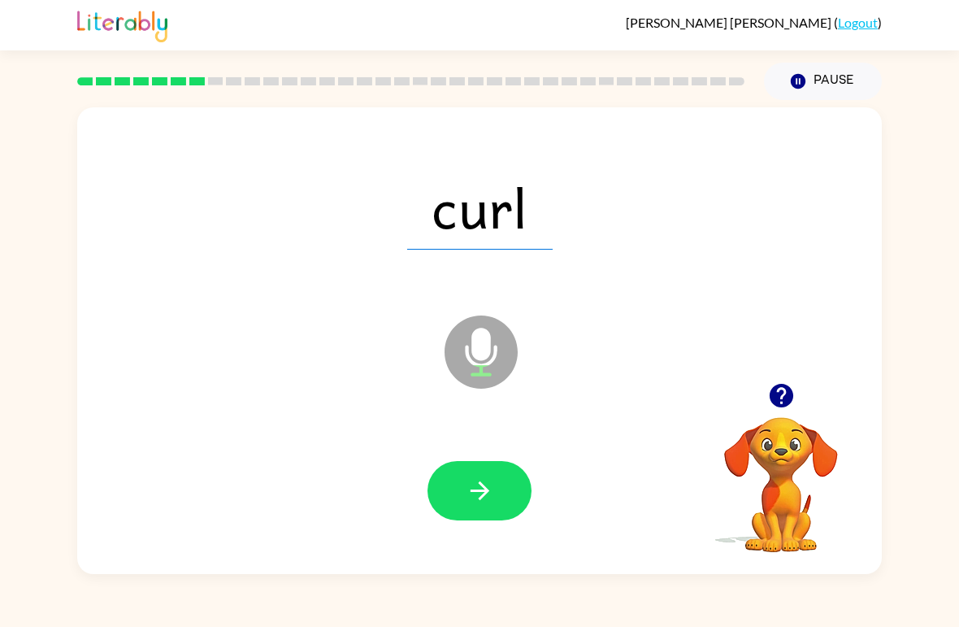
click at [484, 498] on icon "button" at bounding box center [480, 490] width 28 height 28
click at [504, 462] on button "button" at bounding box center [480, 490] width 104 height 59
click at [492, 503] on icon "button" at bounding box center [480, 490] width 28 height 28
click at [511, 489] on button "button" at bounding box center [480, 490] width 104 height 59
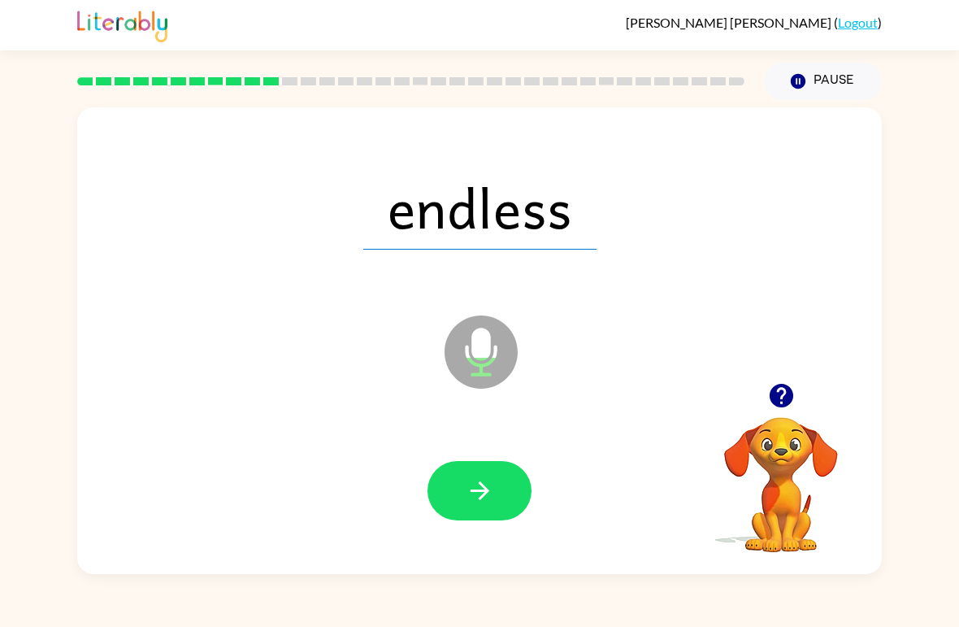
click at [498, 485] on button "button" at bounding box center [480, 490] width 104 height 59
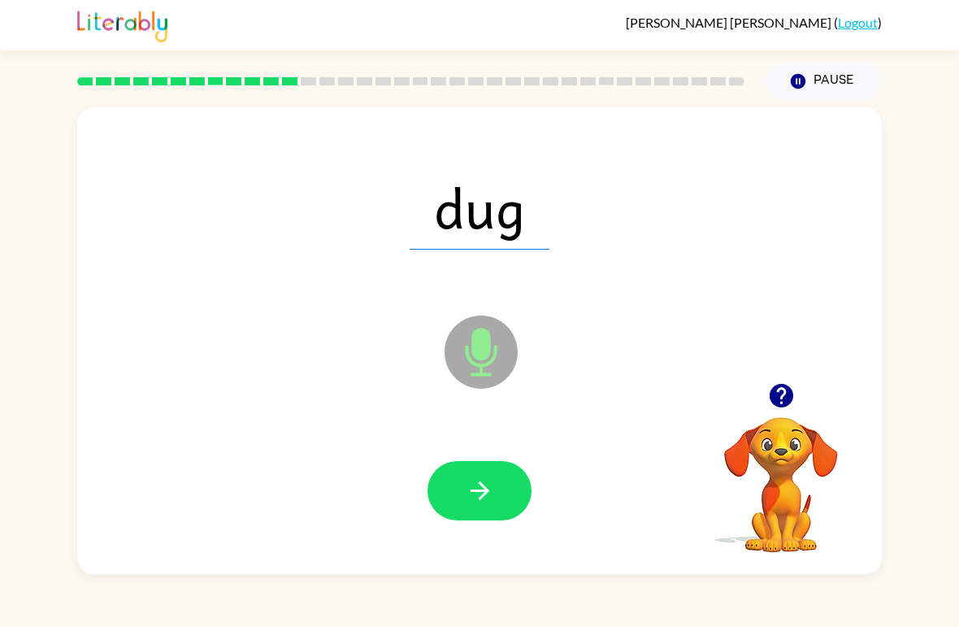
click at [511, 472] on button "button" at bounding box center [480, 490] width 104 height 59
click at [489, 535] on div at bounding box center [480, 491] width 772 height 134
click at [497, 488] on button "button" at bounding box center [480, 490] width 104 height 59
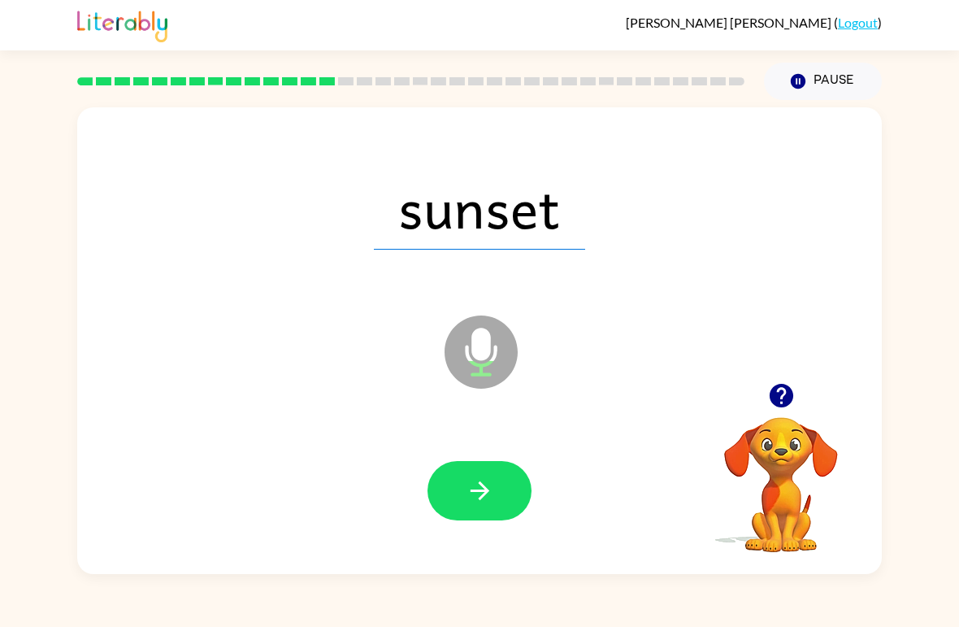
click at [485, 505] on icon "button" at bounding box center [480, 490] width 28 height 28
click at [473, 511] on button "button" at bounding box center [480, 490] width 104 height 59
click at [494, 519] on button "button" at bounding box center [480, 490] width 104 height 59
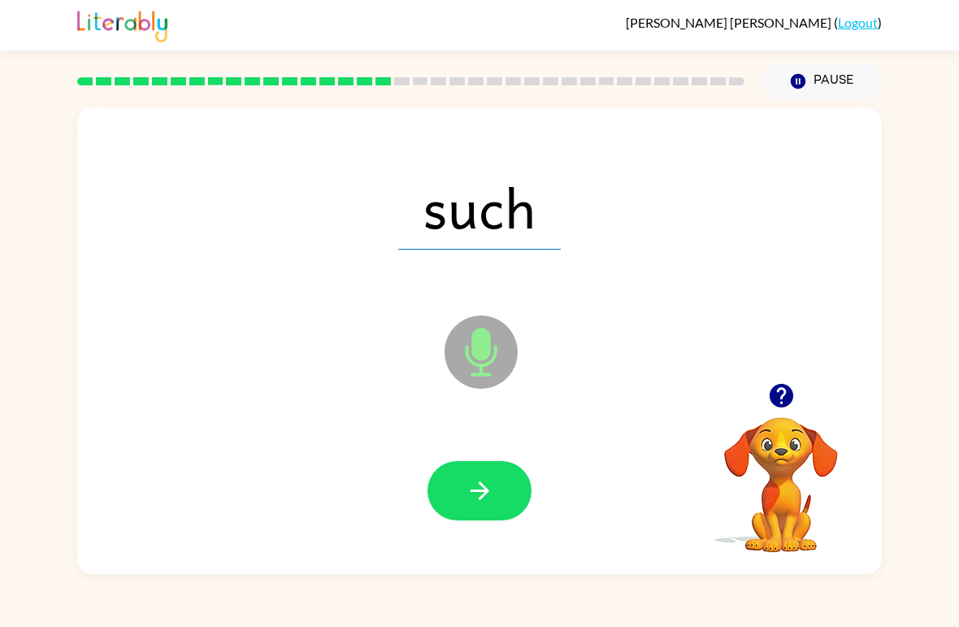
click at [498, 483] on button "button" at bounding box center [480, 490] width 104 height 59
click at [470, 484] on icon "button" at bounding box center [480, 490] width 28 height 28
click at [468, 515] on button "button" at bounding box center [480, 490] width 104 height 59
click at [462, 513] on button "button" at bounding box center [480, 490] width 104 height 59
click at [466, 505] on icon "button" at bounding box center [480, 490] width 28 height 28
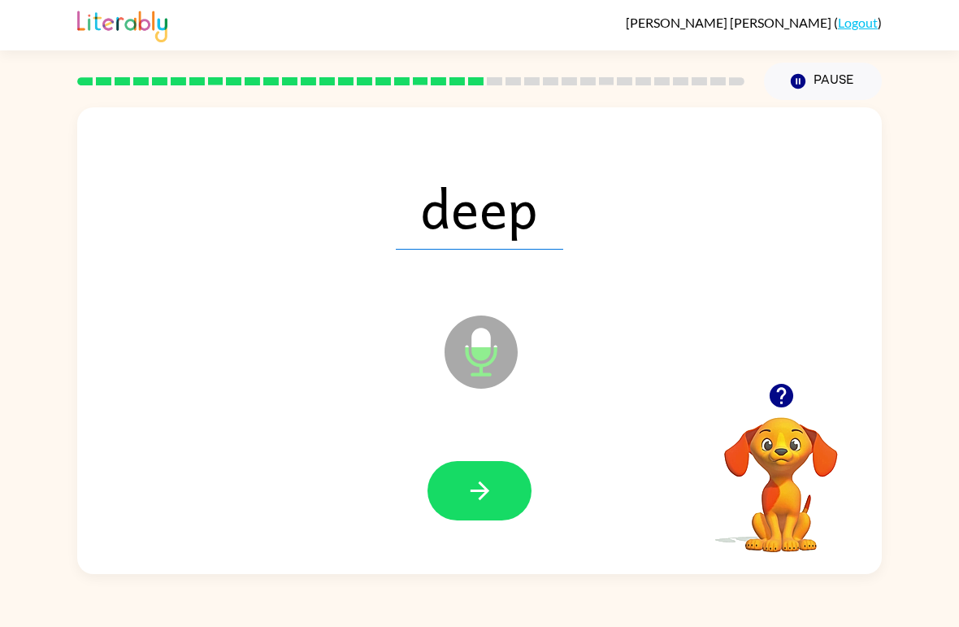
click at [498, 488] on button "button" at bounding box center [480, 490] width 104 height 59
click at [490, 489] on icon "button" at bounding box center [480, 490] width 28 height 28
click at [464, 500] on button "button" at bounding box center [480, 490] width 104 height 59
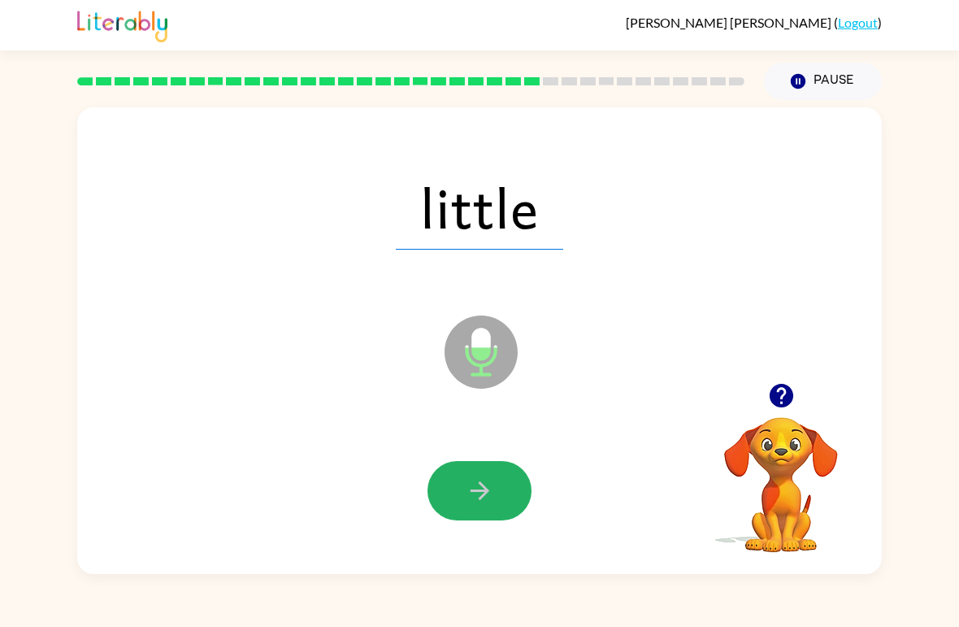
click at [476, 498] on icon "button" at bounding box center [480, 490] width 28 height 28
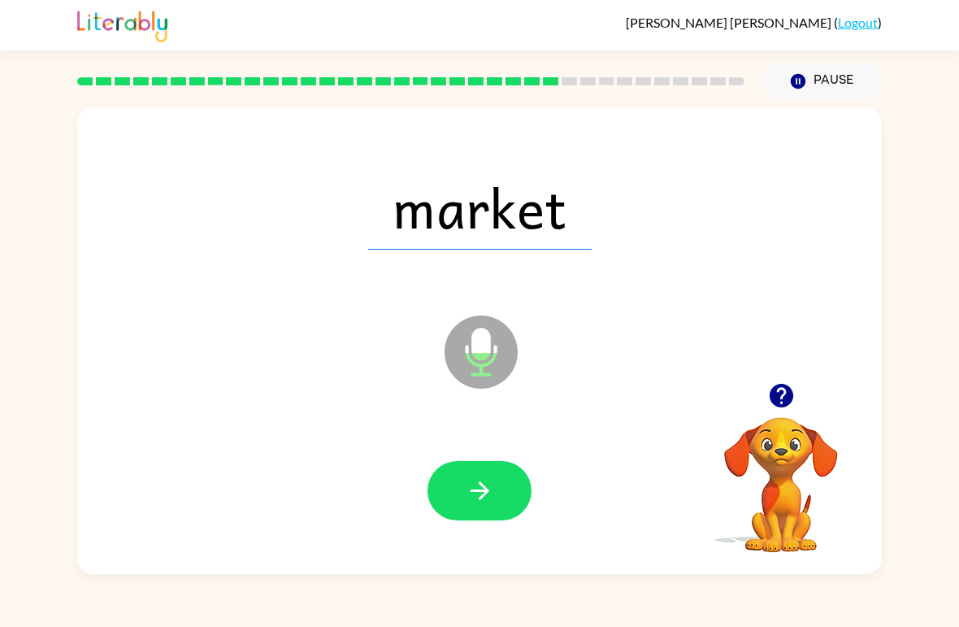
click at [497, 495] on button "button" at bounding box center [480, 490] width 104 height 59
click at [503, 515] on button "button" at bounding box center [480, 490] width 104 height 59
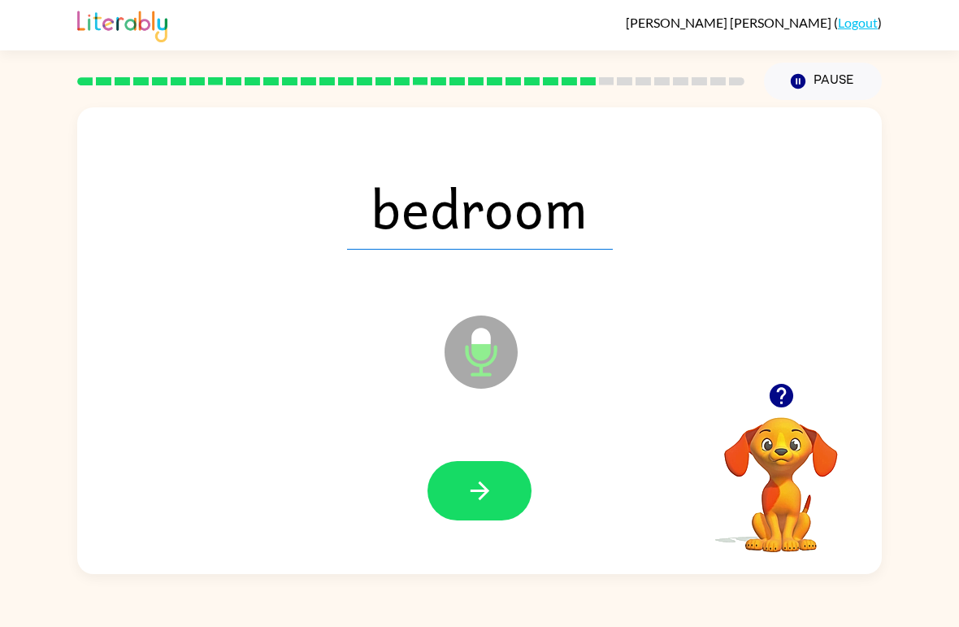
click at [503, 488] on button "button" at bounding box center [480, 490] width 104 height 59
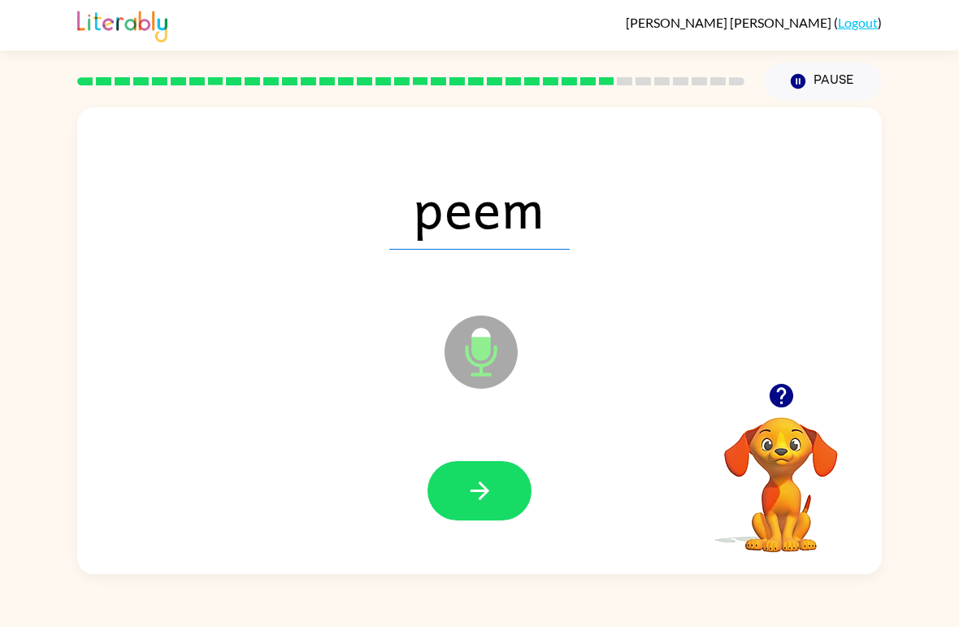
click at [505, 496] on button "button" at bounding box center [480, 490] width 104 height 59
click at [507, 468] on button "button" at bounding box center [480, 490] width 104 height 59
click at [500, 497] on button "button" at bounding box center [480, 490] width 104 height 59
click at [505, 480] on button "button" at bounding box center [480, 490] width 104 height 59
click at [483, 480] on icon "button" at bounding box center [480, 490] width 28 height 28
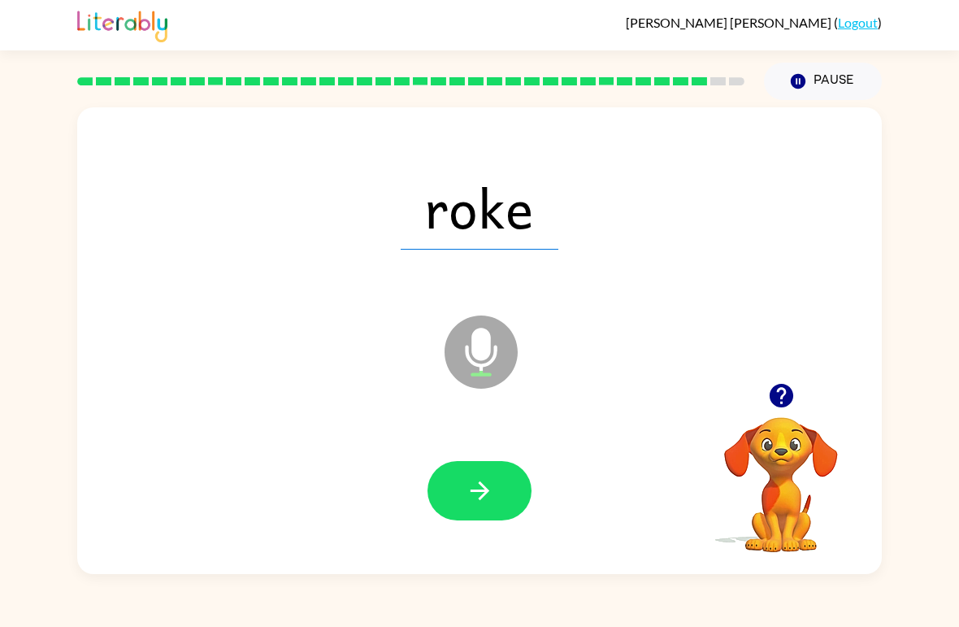
click at [468, 499] on icon "button" at bounding box center [480, 490] width 28 height 28
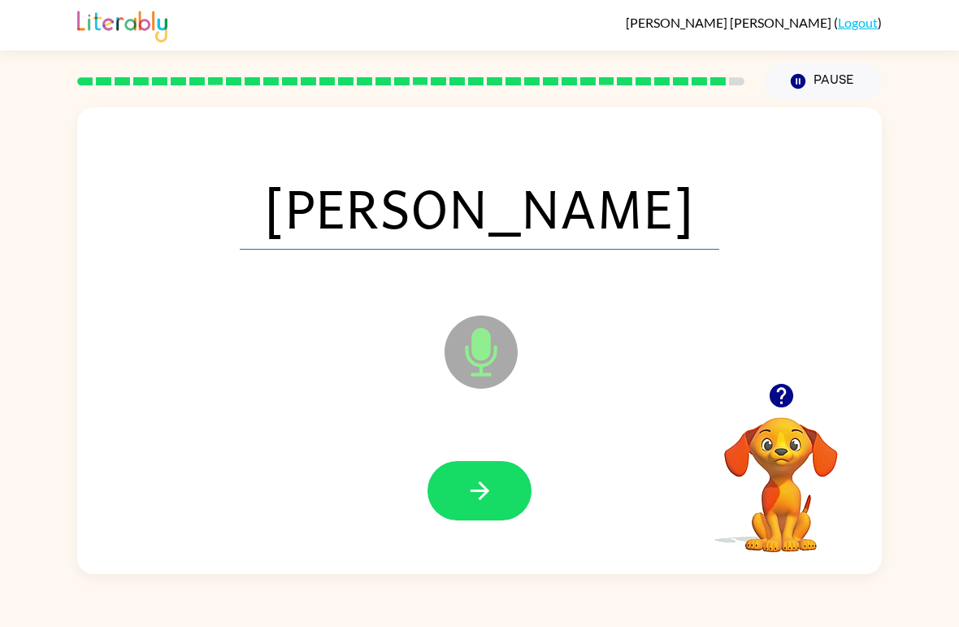
click at [483, 495] on icon "button" at bounding box center [479, 490] width 19 height 19
